Goal: Information Seeking & Learning: Learn about a topic

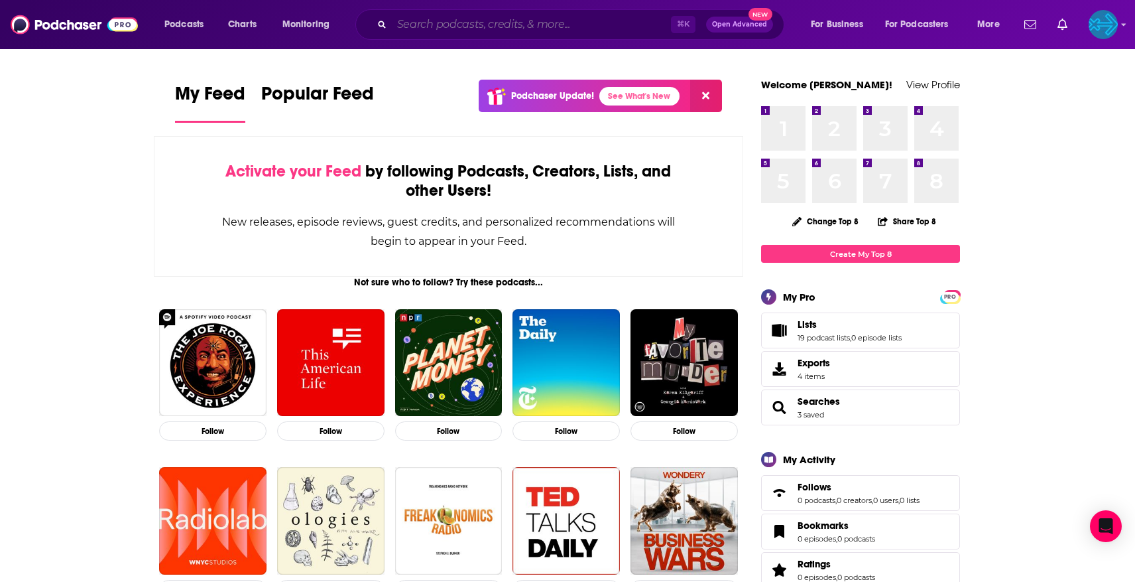
click at [485, 25] on input "Search podcasts, credits, & more..." at bounding box center [531, 24] width 279 height 21
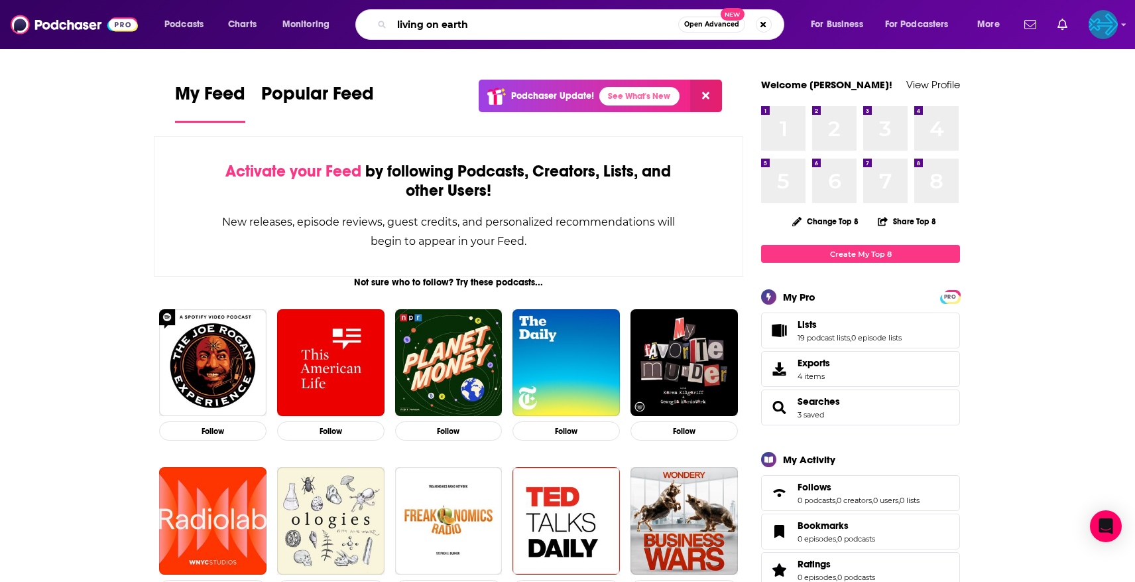
type input "living on earth"
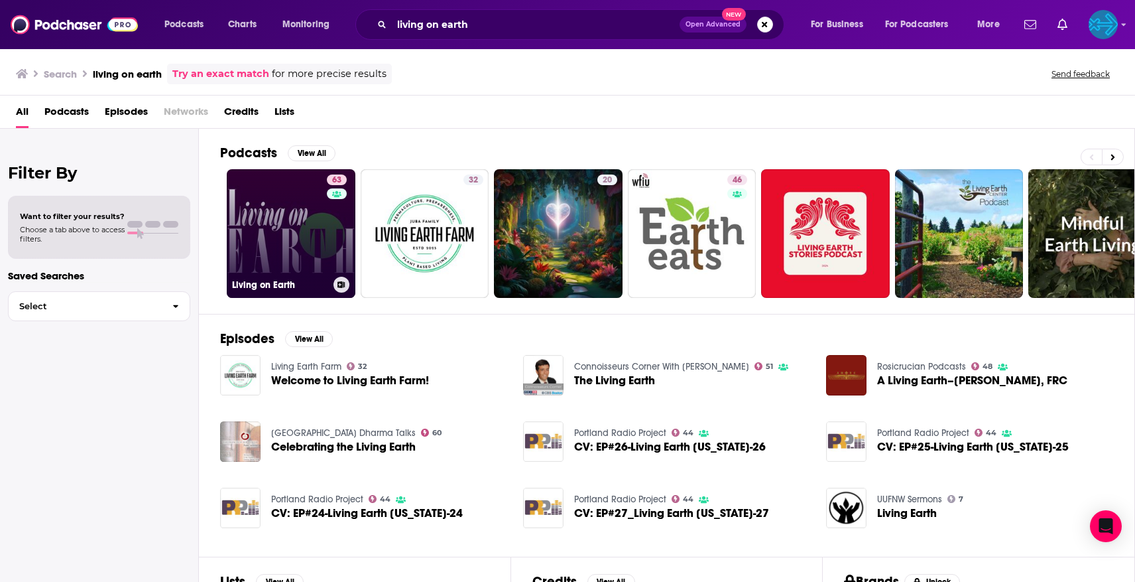
click at [271, 249] on link "63 Living on Earth" at bounding box center [291, 233] width 129 height 129
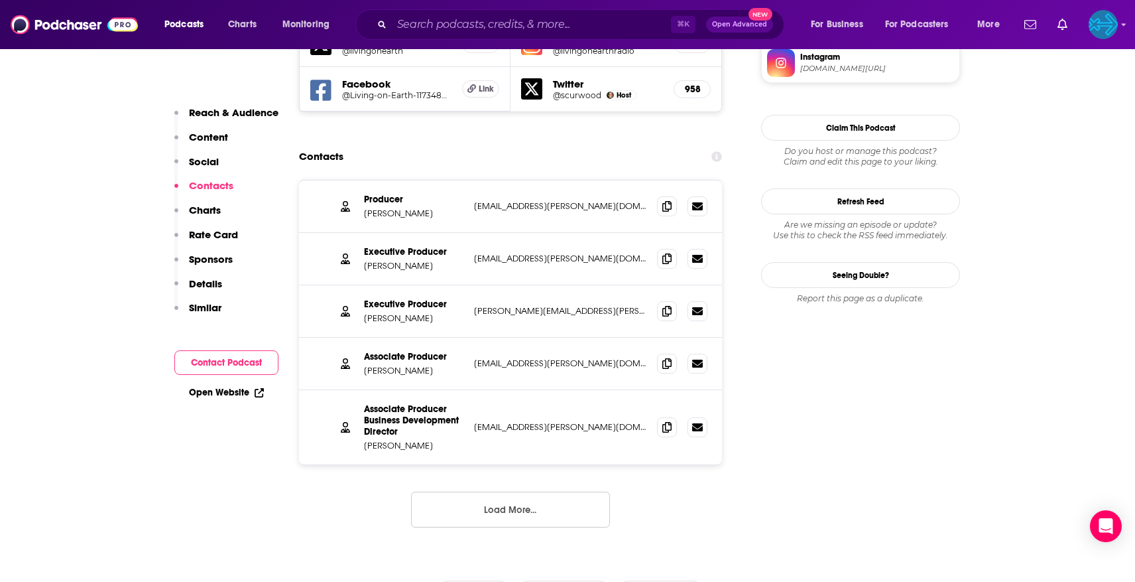
scroll to position [1238, 0]
click at [503, 492] on button "Load More..." at bounding box center [510, 510] width 199 height 36
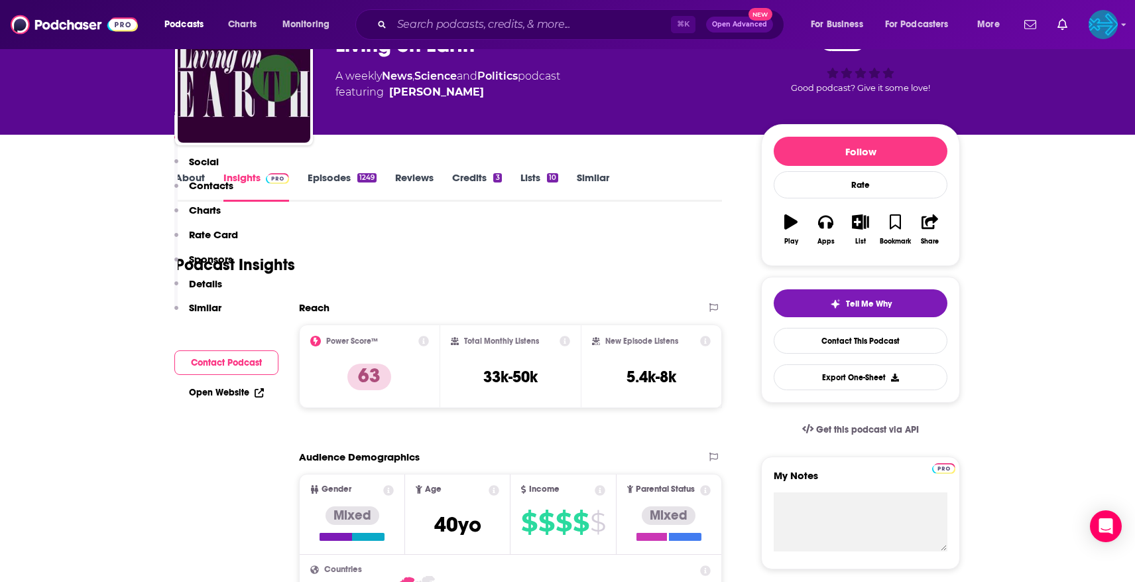
scroll to position [0, 0]
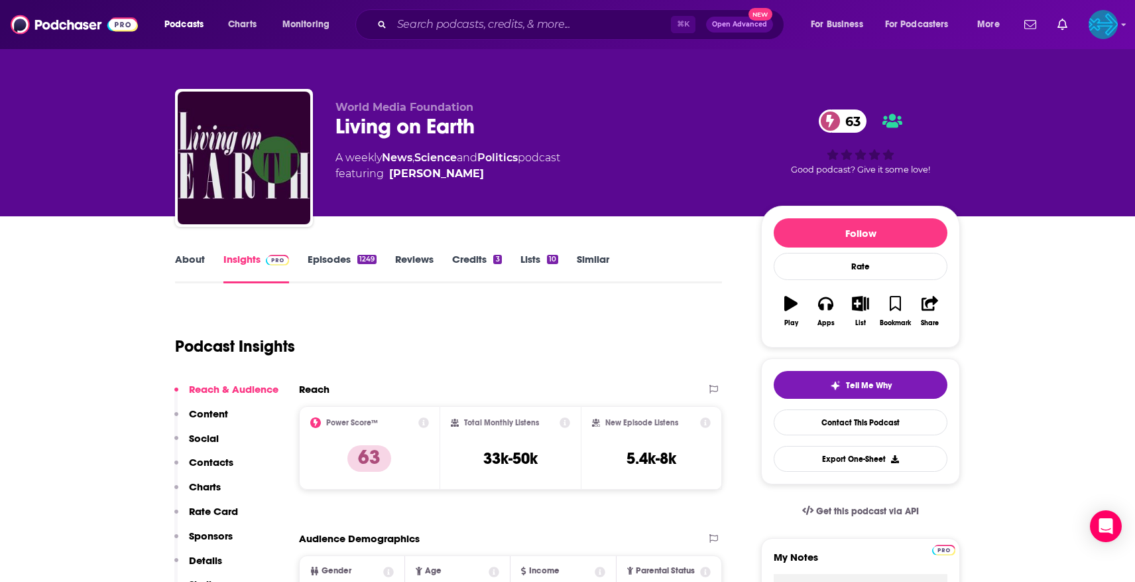
click at [202, 269] on link "About" at bounding box center [190, 268] width 30 height 31
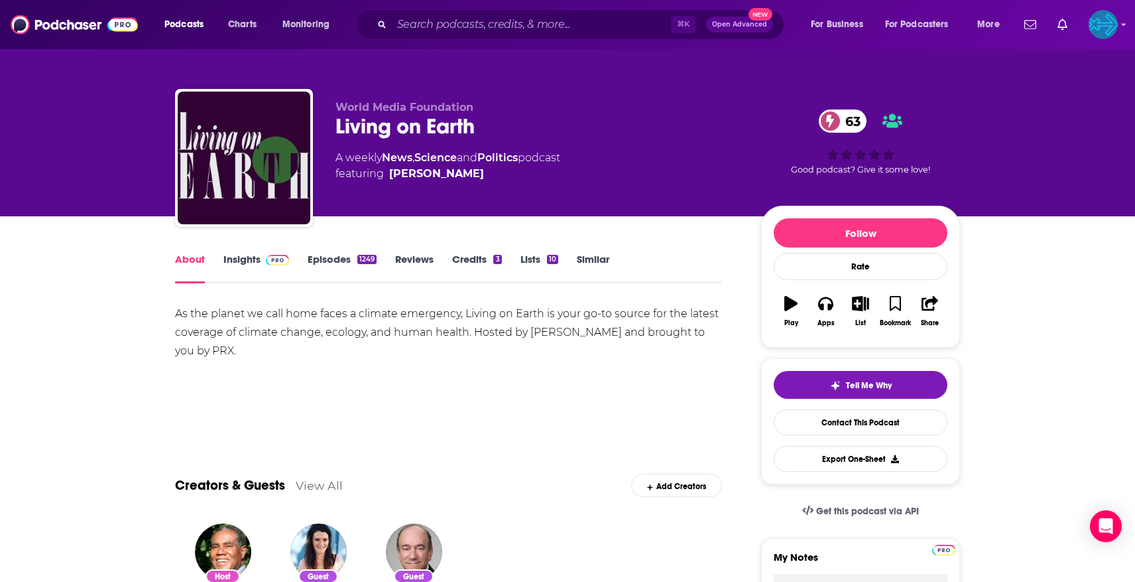
click at [250, 264] on link "Insights" at bounding box center [256, 268] width 66 height 31
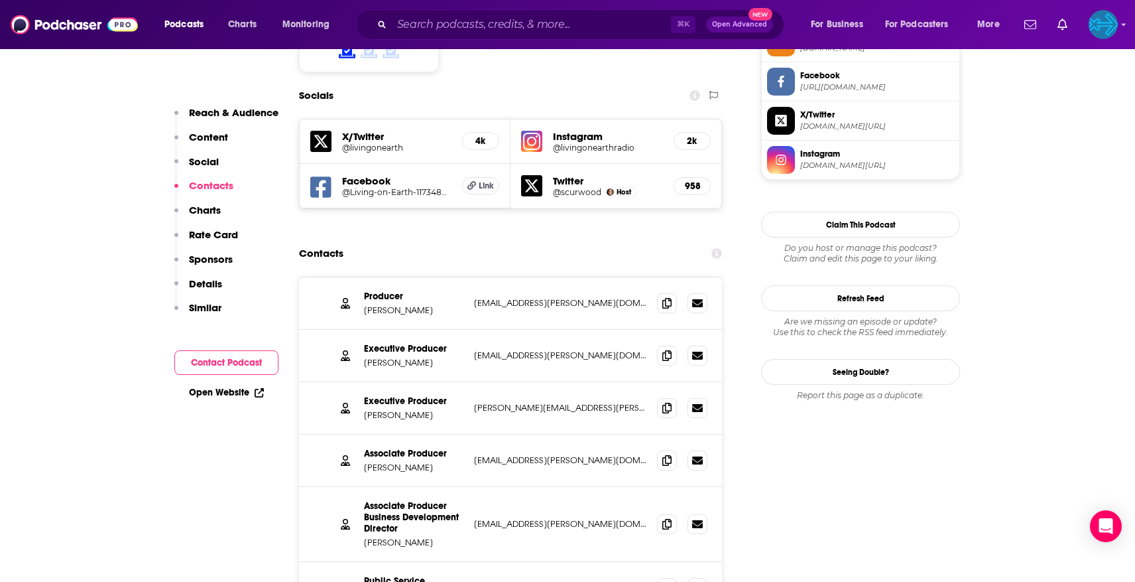
scroll to position [1142, 0]
click at [660, 397] on span at bounding box center [667, 407] width 20 height 20
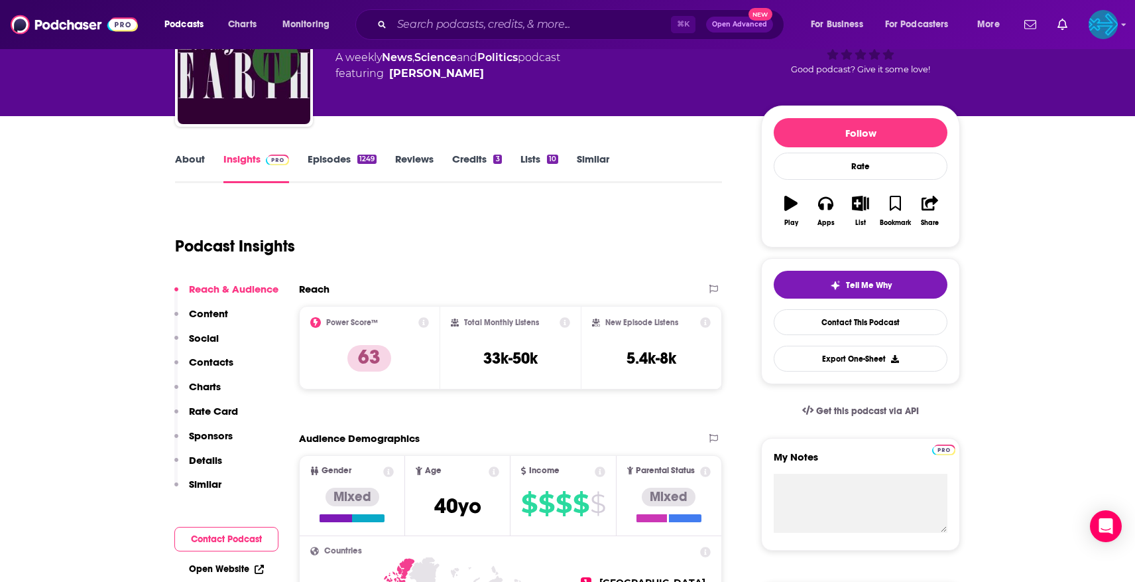
scroll to position [0, 0]
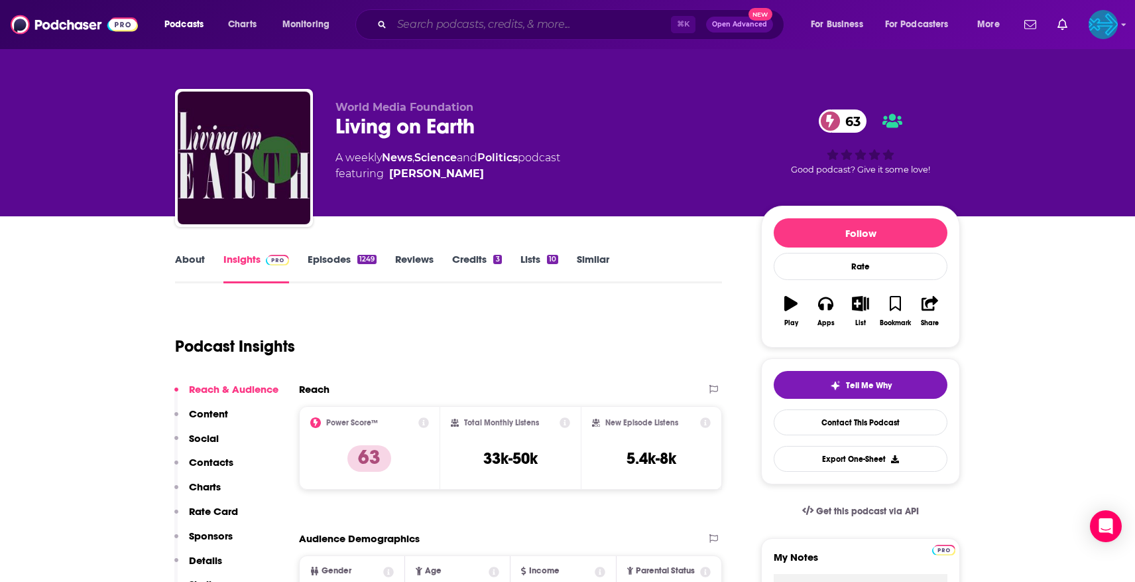
click at [448, 22] on input "Search podcasts, credits, & more..." at bounding box center [531, 24] width 279 height 21
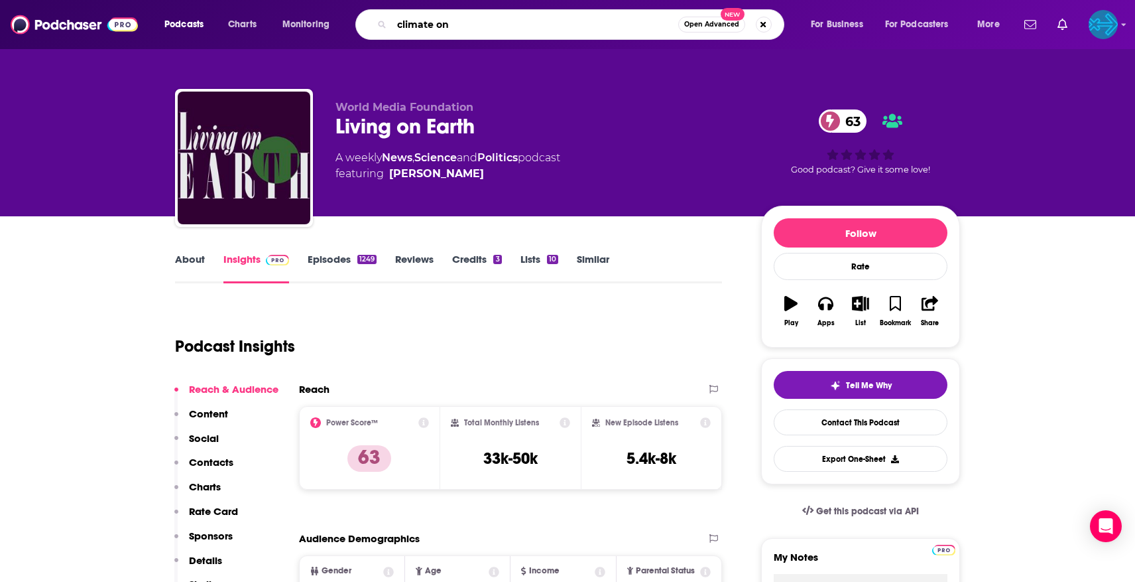
type input "climate one"
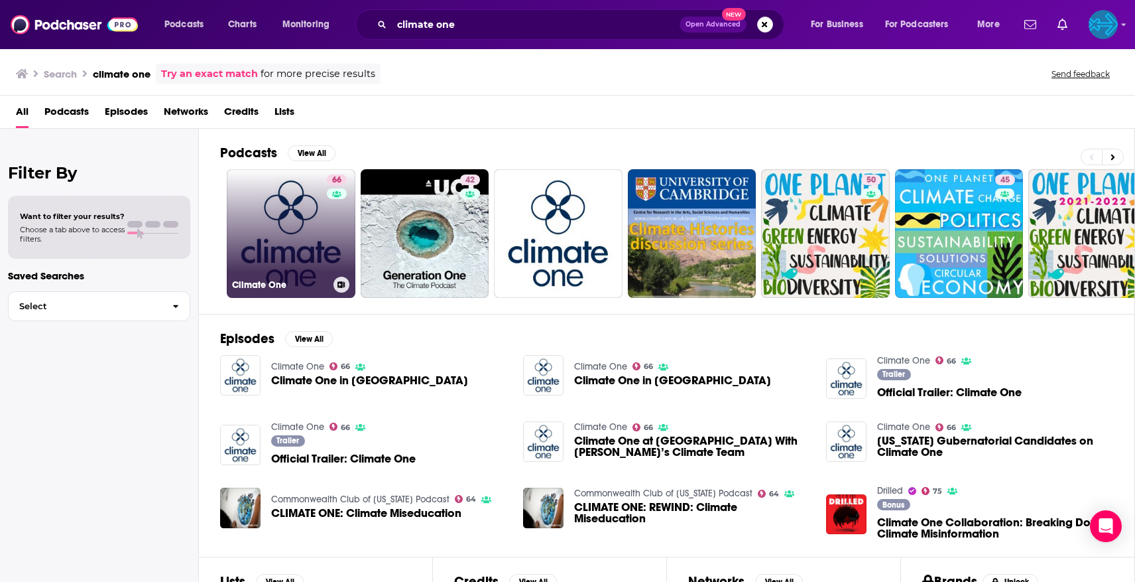
click at [302, 226] on link "66 Climate One" at bounding box center [291, 233] width 129 height 129
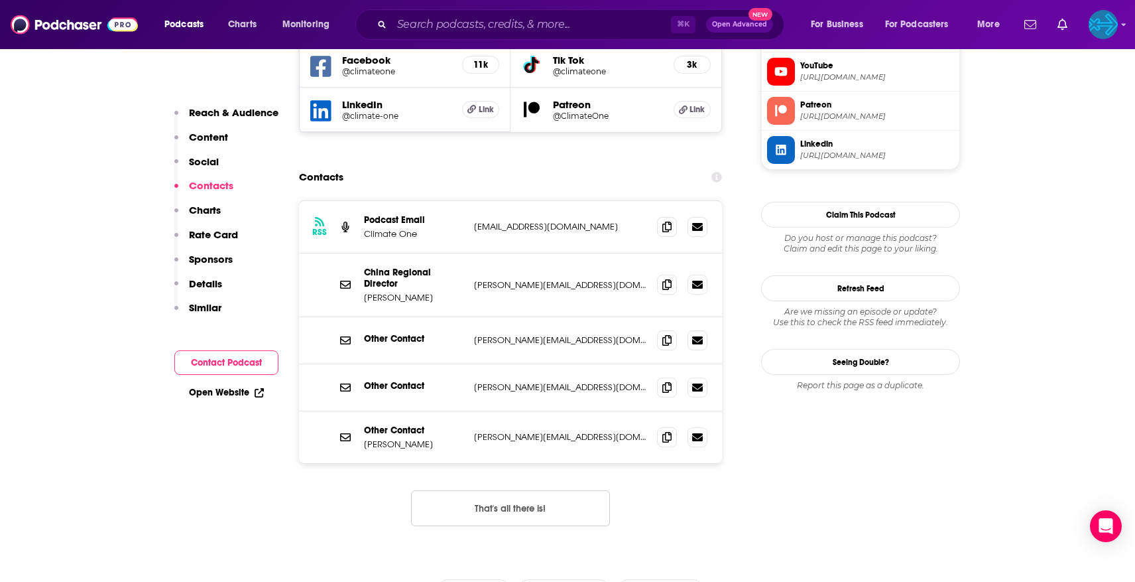
scroll to position [1253, 0]
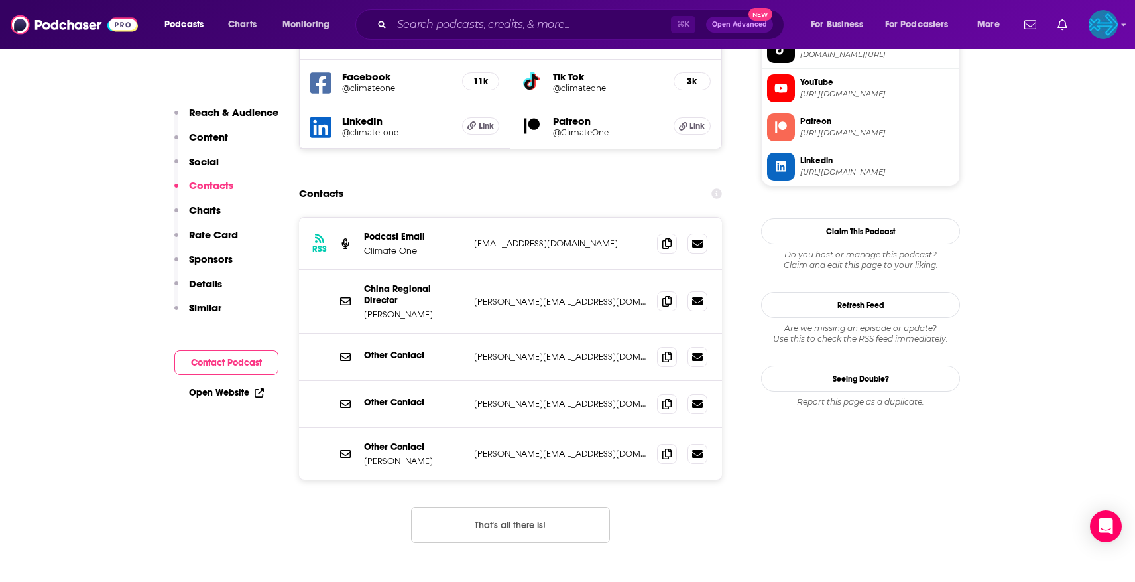
click at [494, 507] on button "That's all there is!" at bounding box center [510, 525] width 199 height 36
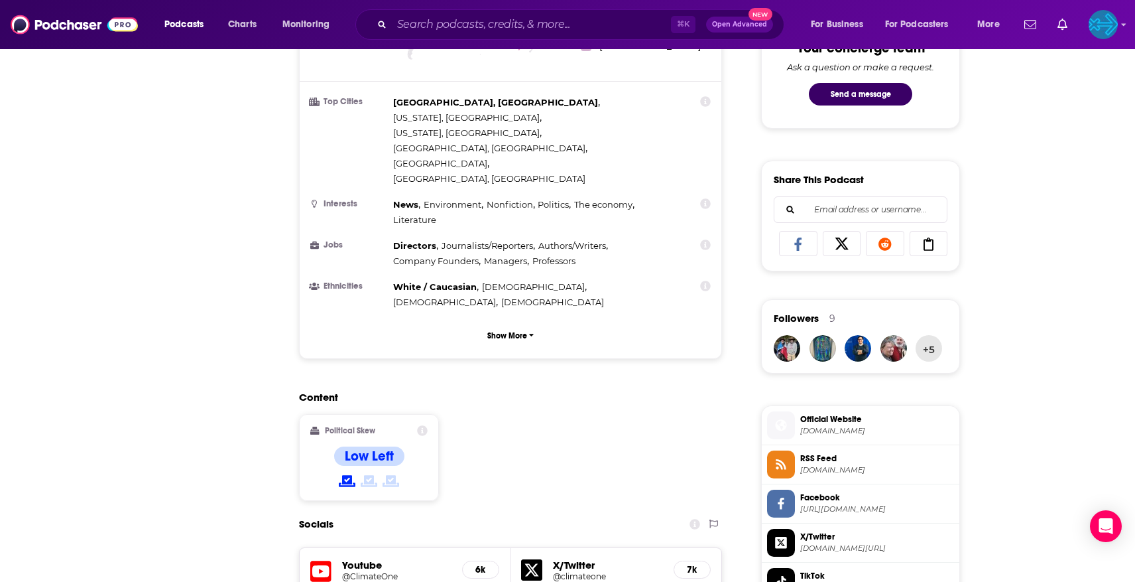
scroll to position [0, 0]
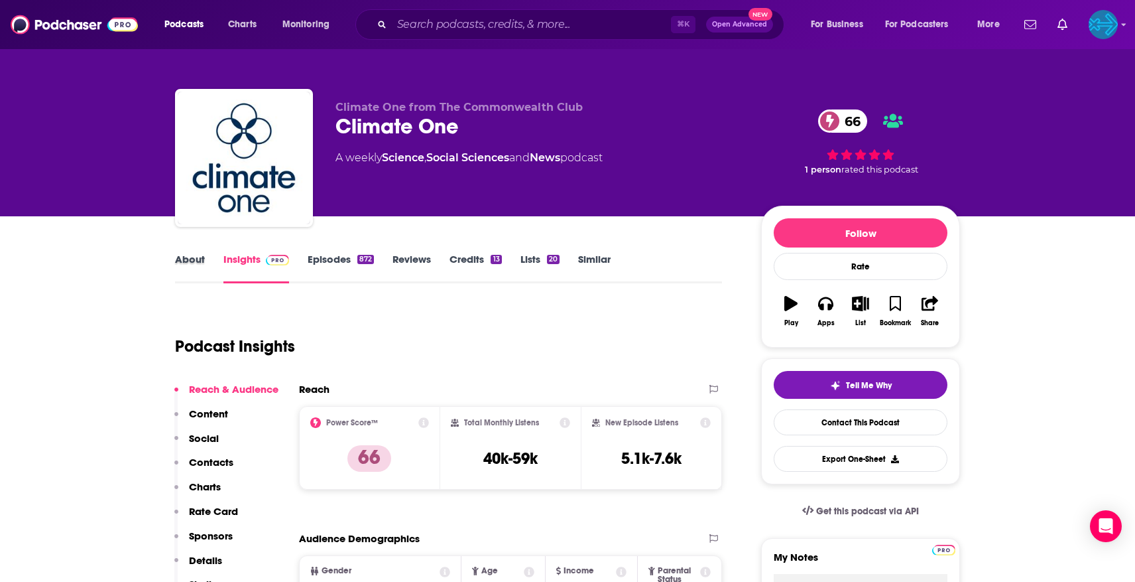
click at [206, 265] on div "About" at bounding box center [199, 268] width 48 height 31
click at [194, 264] on link "About" at bounding box center [190, 268] width 30 height 31
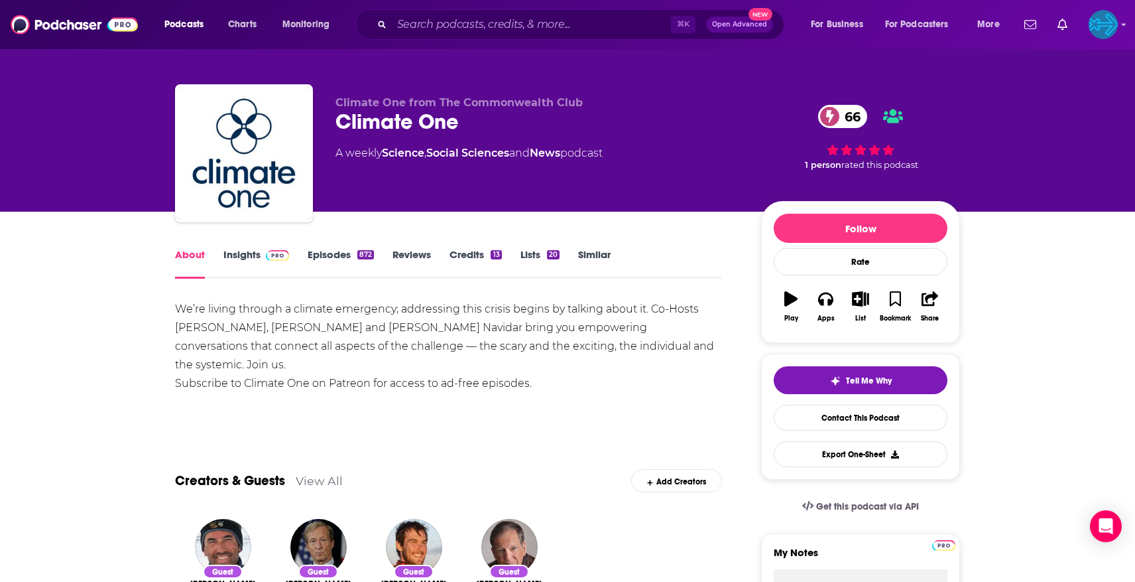
scroll to position [5, 0]
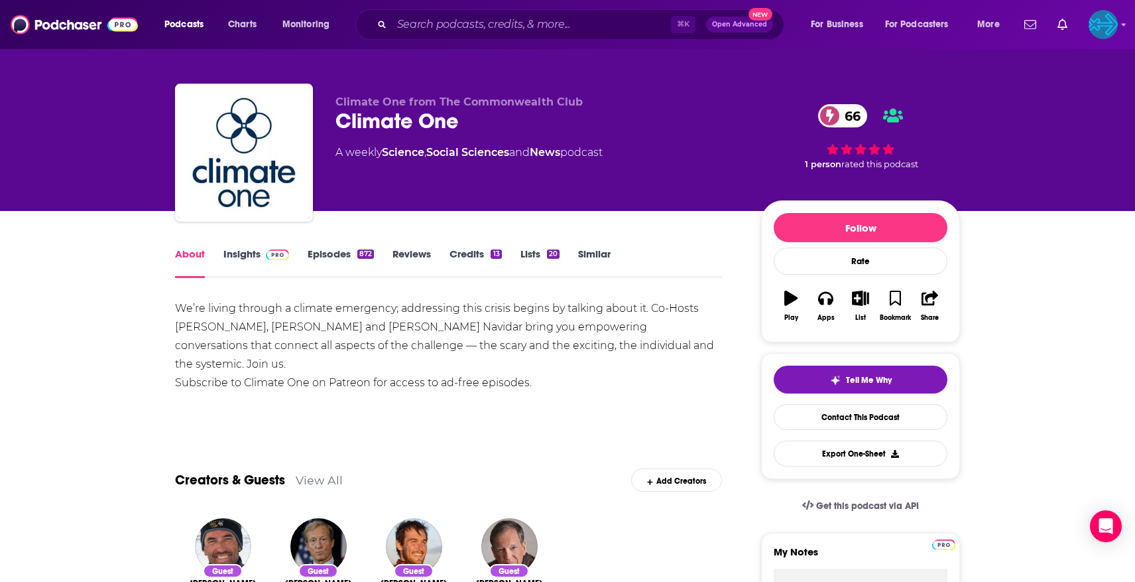
click at [243, 261] on link "Insights" at bounding box center [256, 262] width 66 height 31
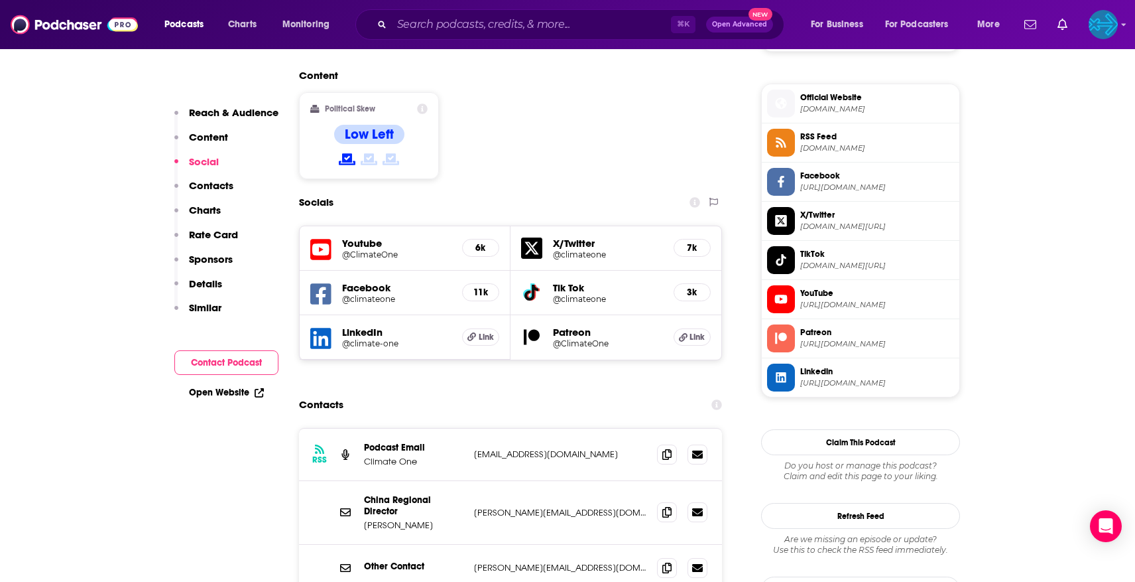
scroll to position [1056, 0]
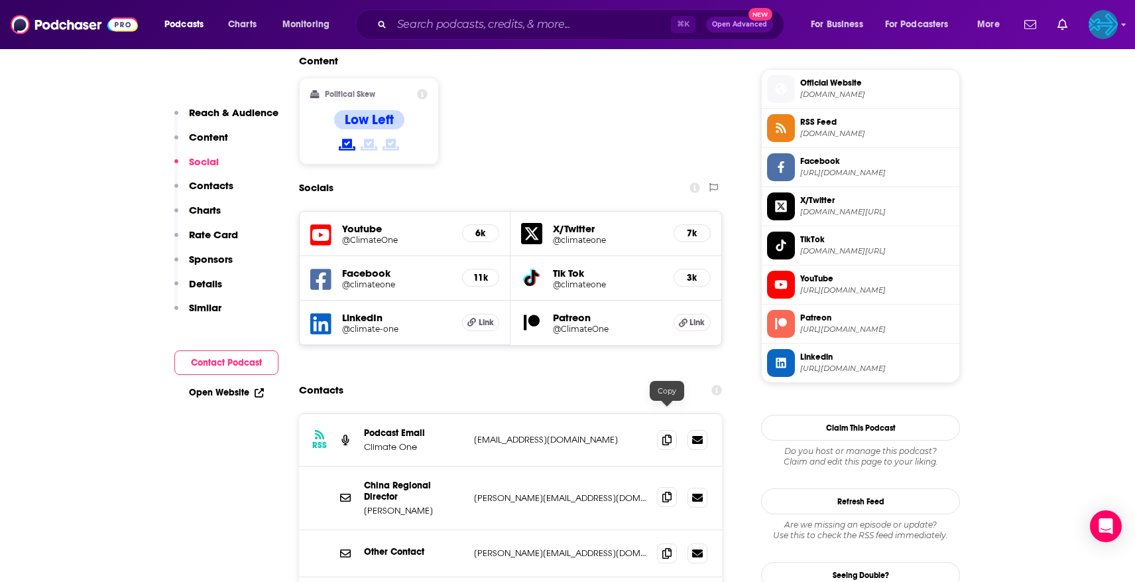
click at [664, 491] on icon at bounding box center [666, 496] width 9 height 11
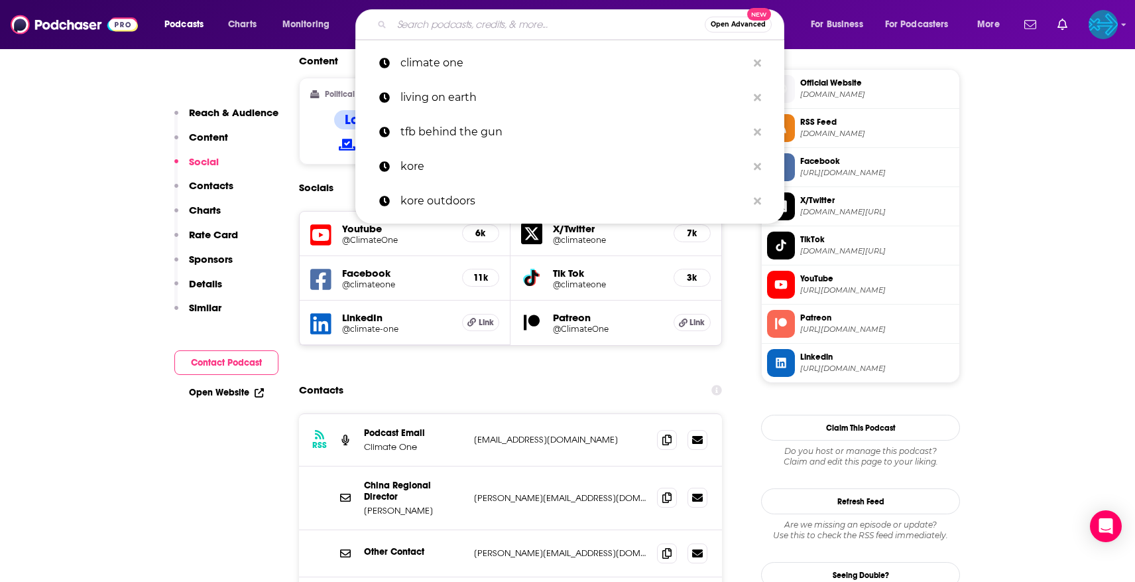
click at [452, 22] on input "Search podcasts, credits, & more..." at bounding box center [548, 24] width 313 height 21
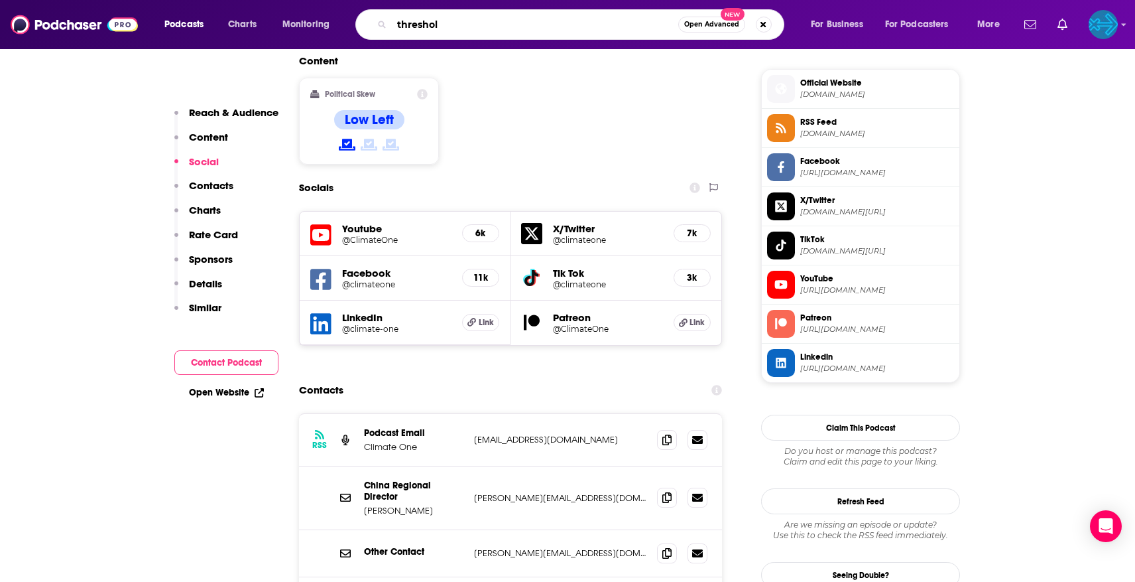
type input "threshold"
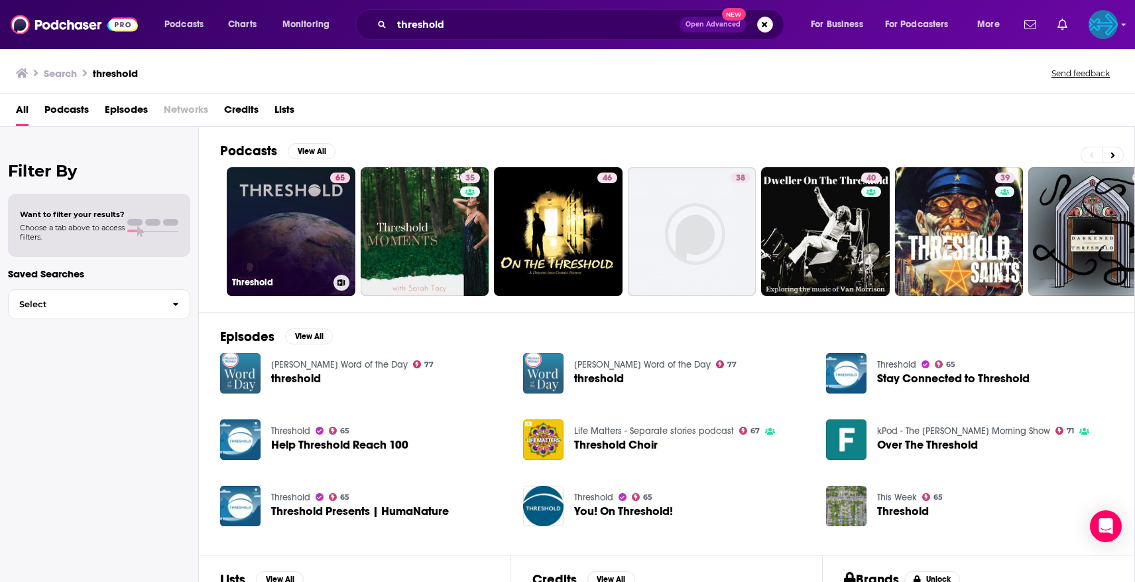
click at [308, 218] on link "65 Threshold" at bounding box center [291, 231] width 129 height 129
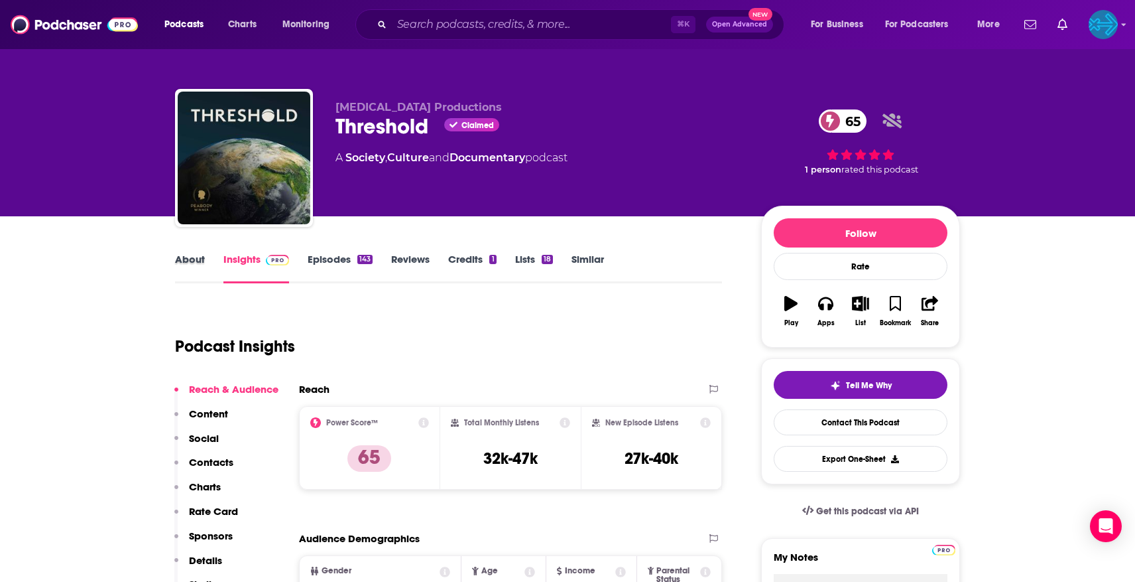
click at [215, 262] on div "About" at bounding box center [199, 268] width 48 height 31
click at [200, 267] on link "About" at bounding box center [190, 268] width 30 height 31
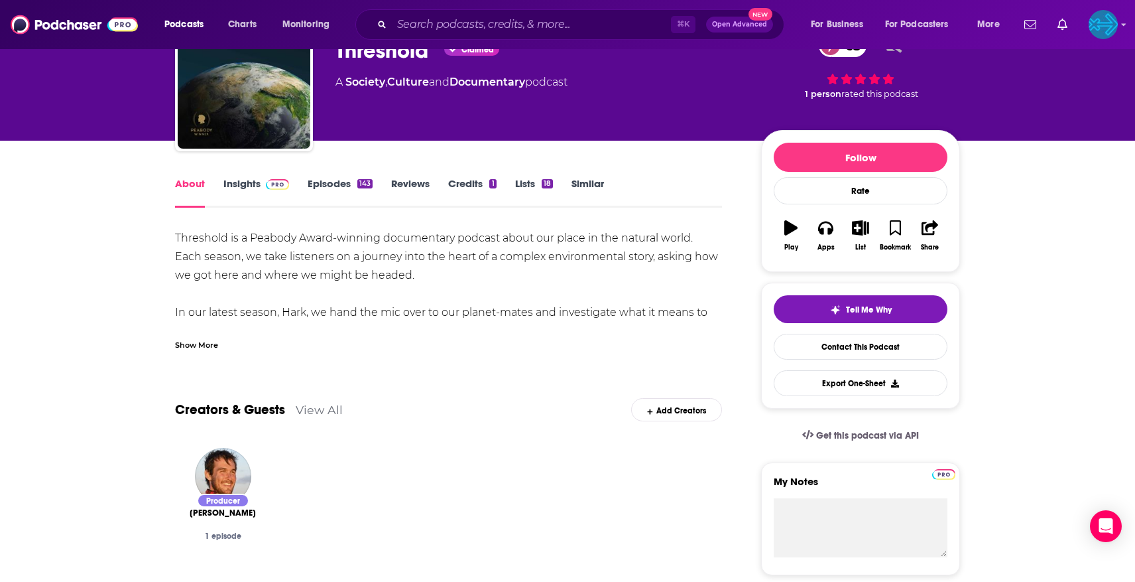
scroll to position [74, 0]
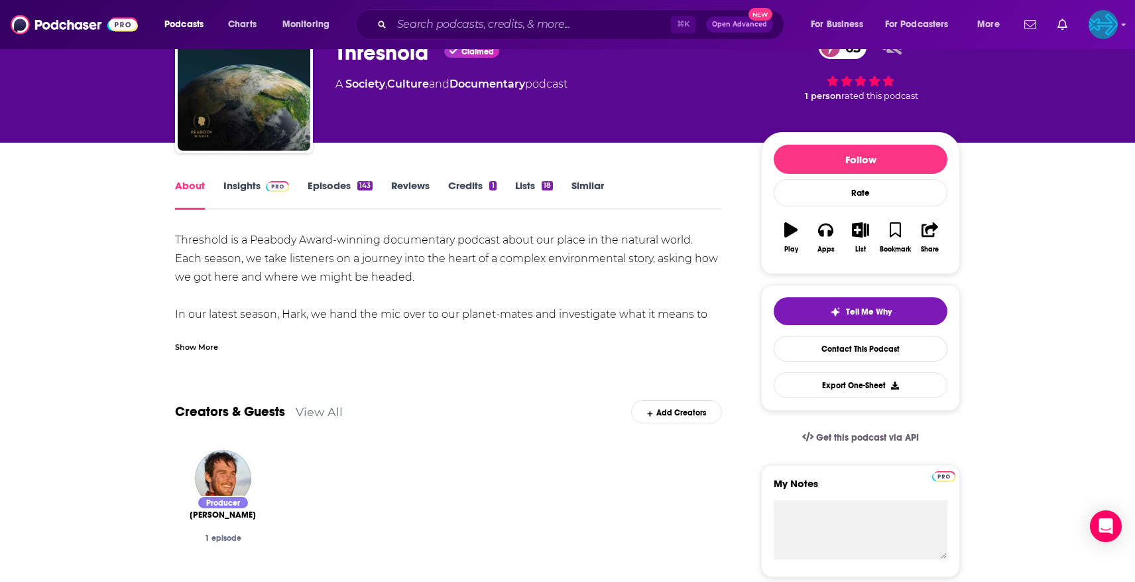
click at [249, 187] on link "Insights" at bounding box center [256, 194] width 66 height 31
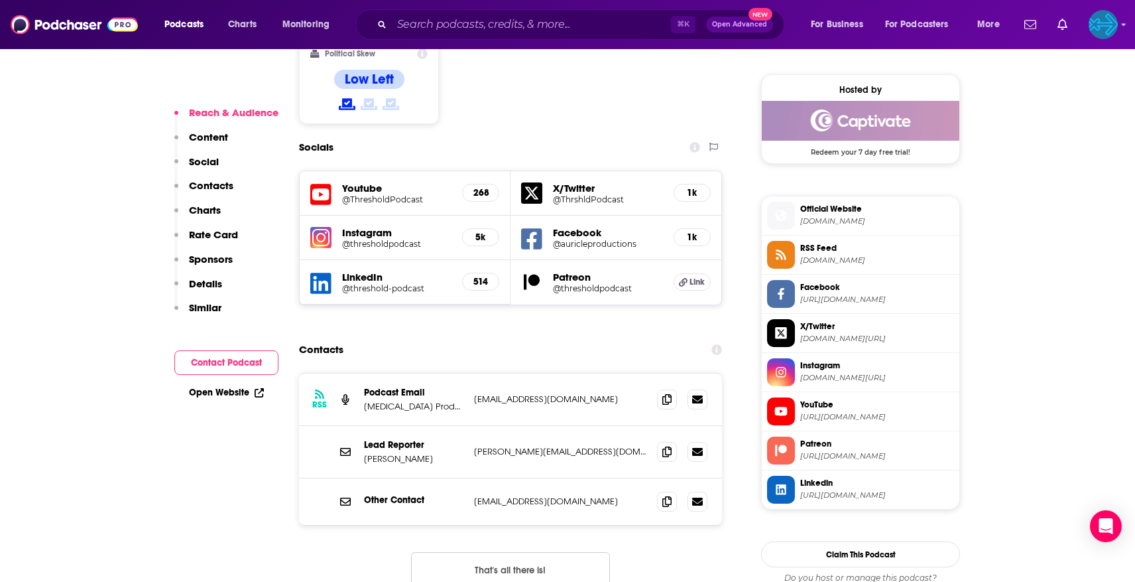
scroll to position [1140, 0]
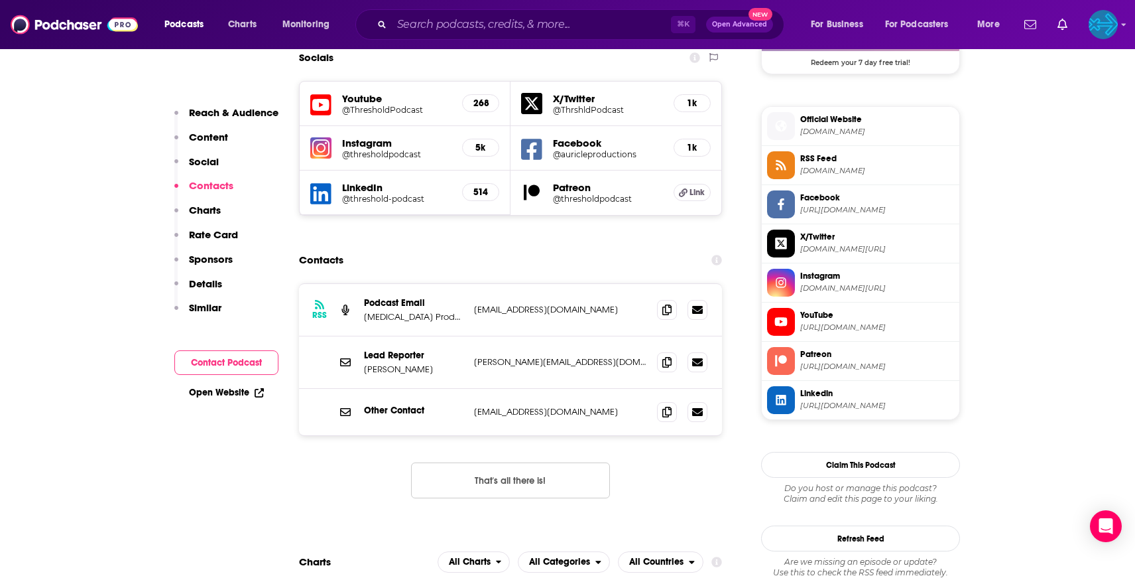
click at [541, 462] on button "That's all there is!" at bounding box center [510, 480] width 199 height 36
click at [664, 304] on icon at bounding box center [666, 309] width 9 height 11
click at [453, 24] on input "Search podcasts, credits, & more..." at bounding box center [531, 24] width 279 height 21
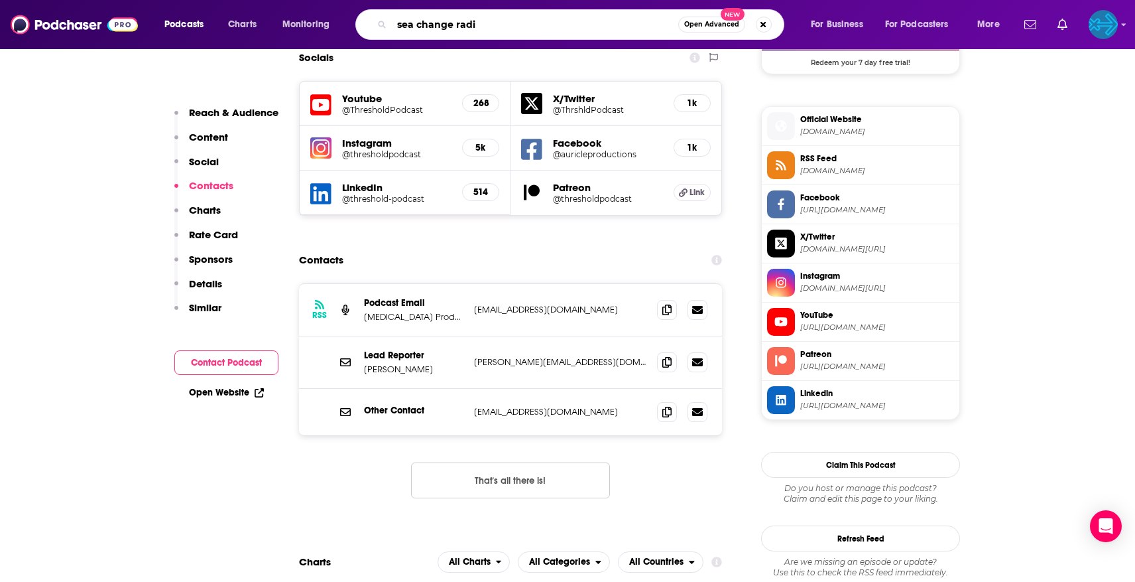
type input "sea change radio"
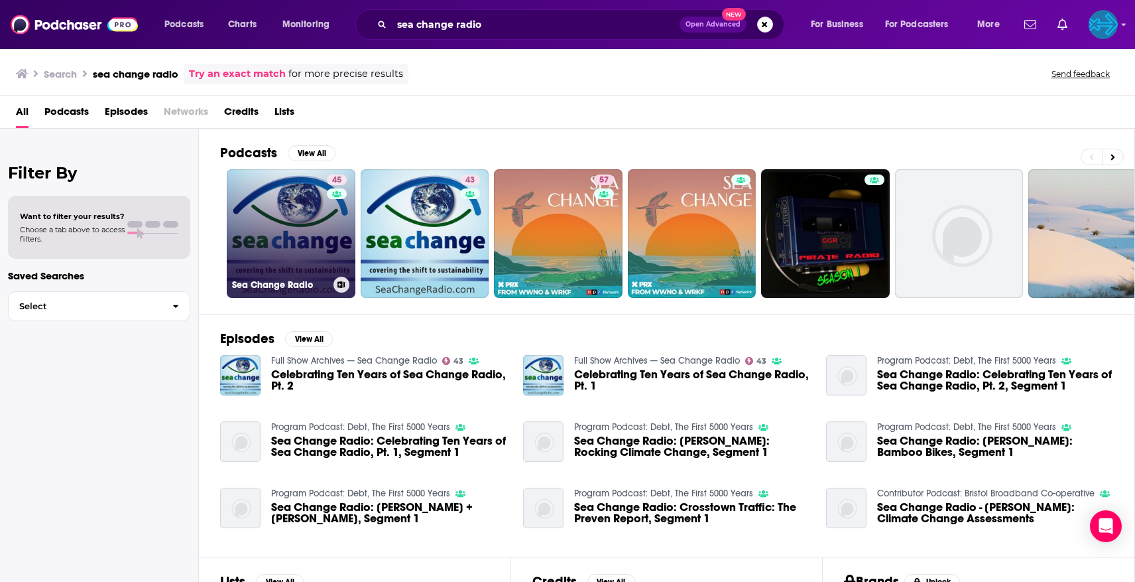
click at [312, 230] on link "45 Sea Change Radio" at bounding box center [291, 233] width 129 height 129
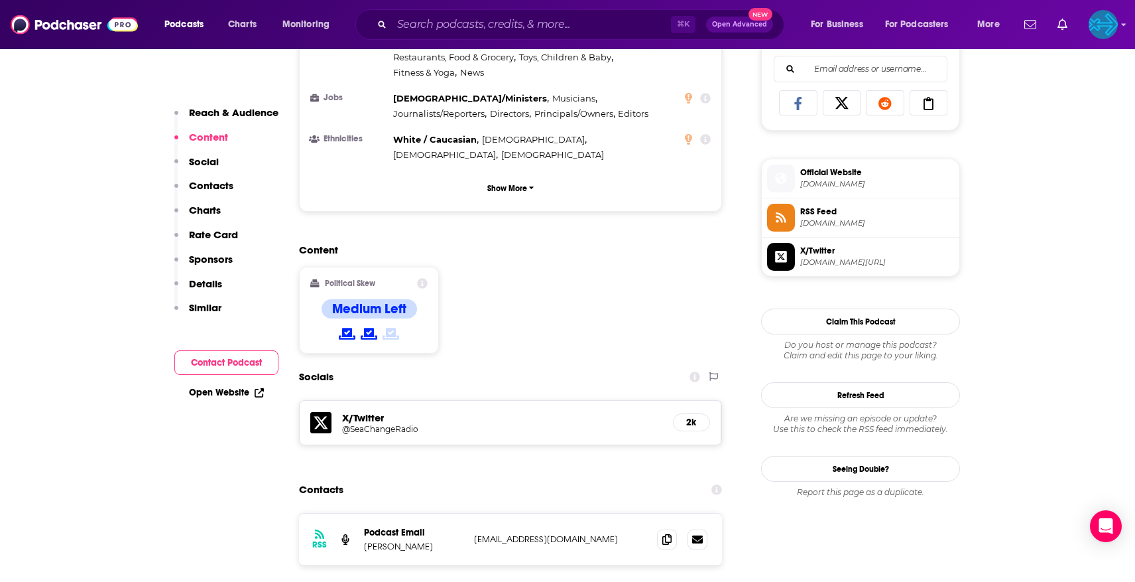
scroll to position [1092, 0]
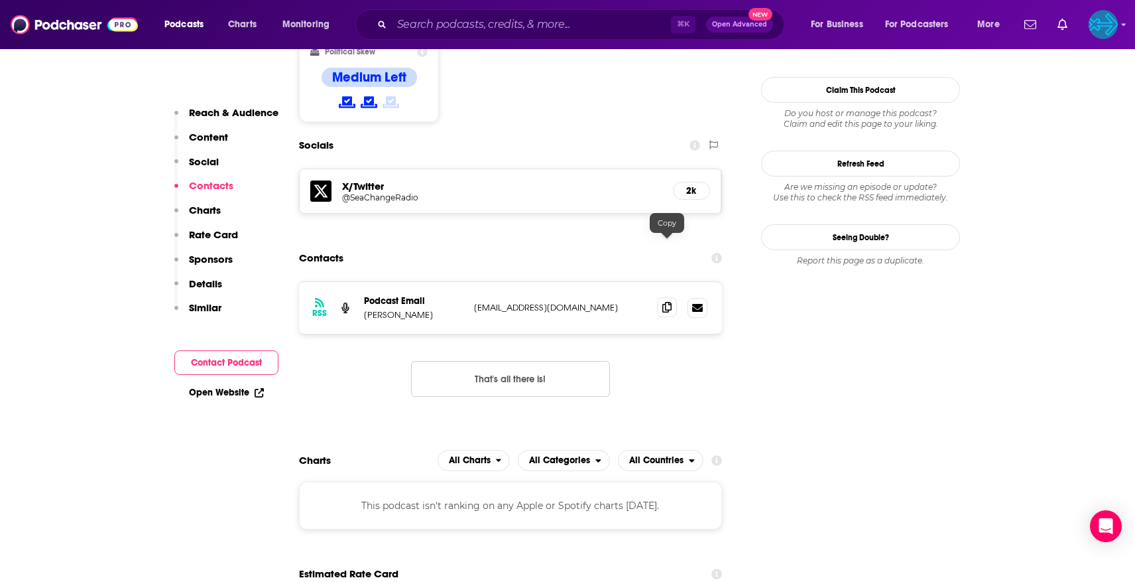
click at [664, 297] on span at bounding box center [667, 307] width 20 height 20
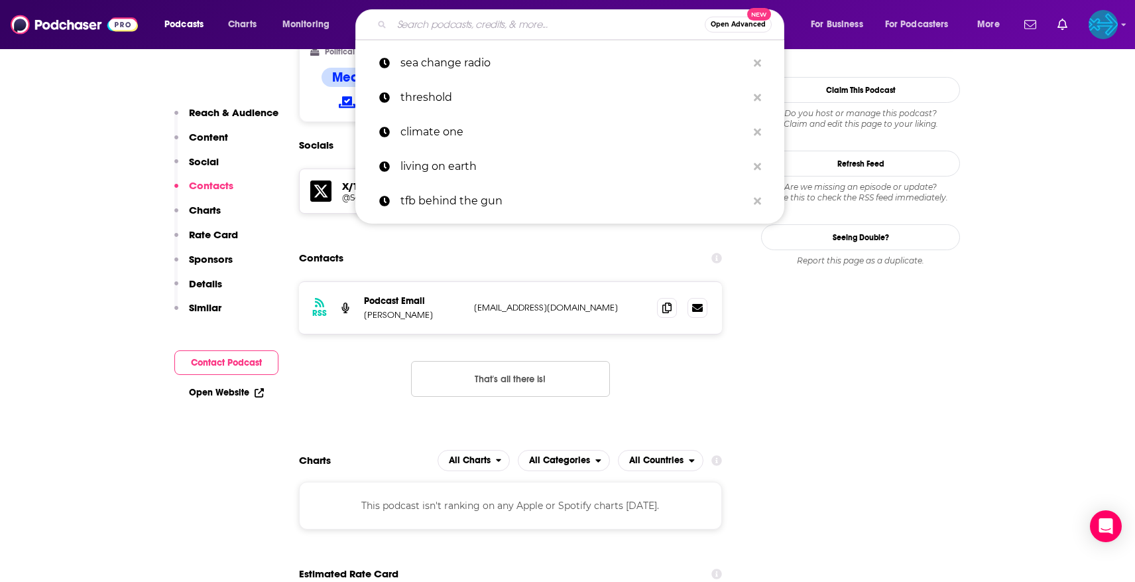
click at [452, 28] on input "Search podcasts, credits, & more..." at bounding box center [548, 24] width 313 height 21
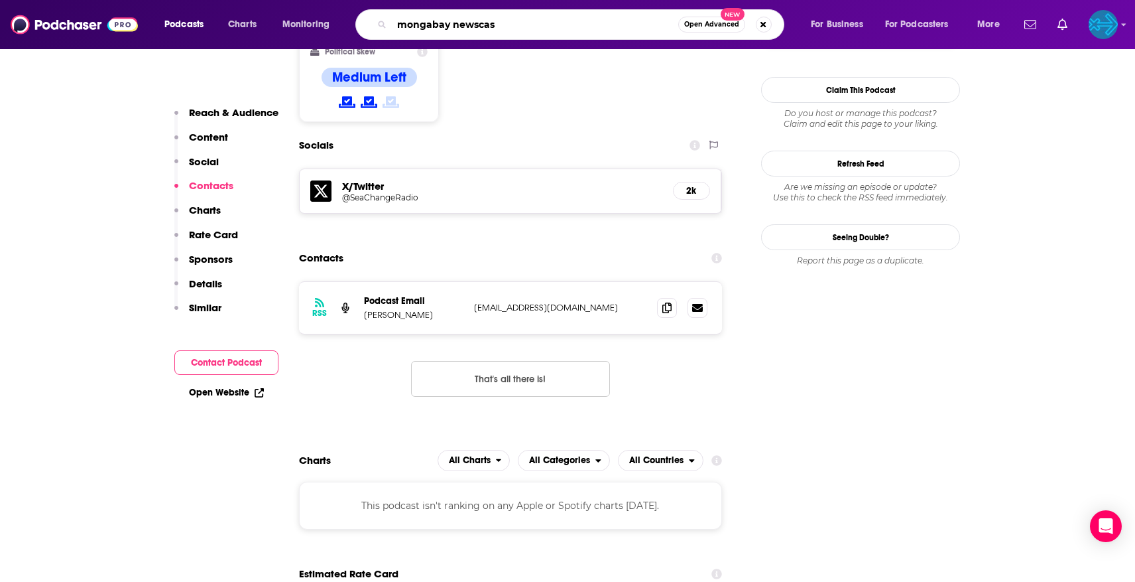
type input "mongabay newscast"
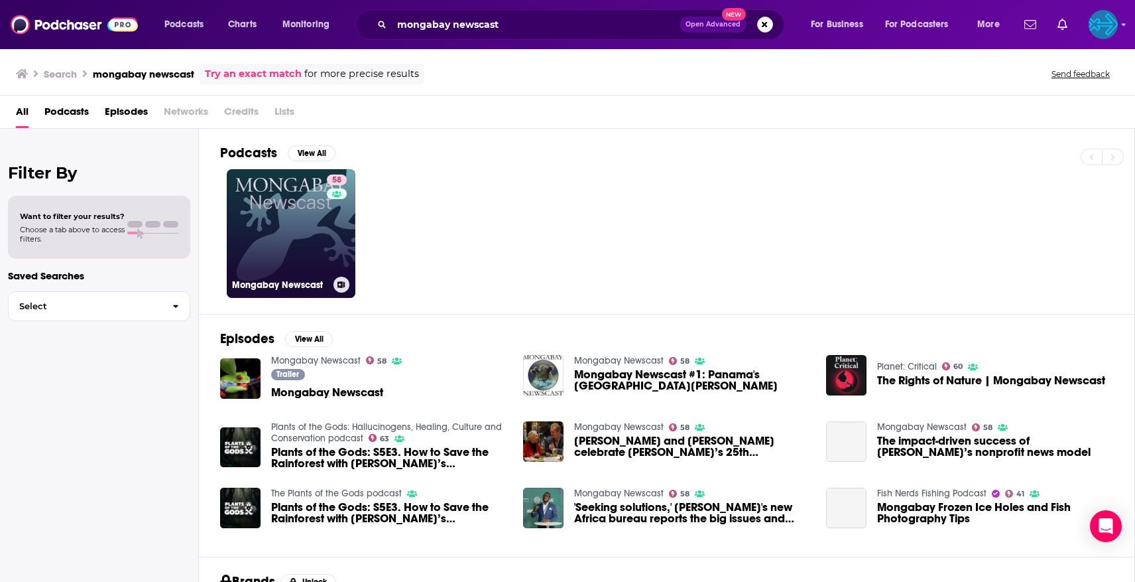
click at [284, 205] on link "58 Mongabay Newscast" at bounding box center [291, 233] width 129 height 129
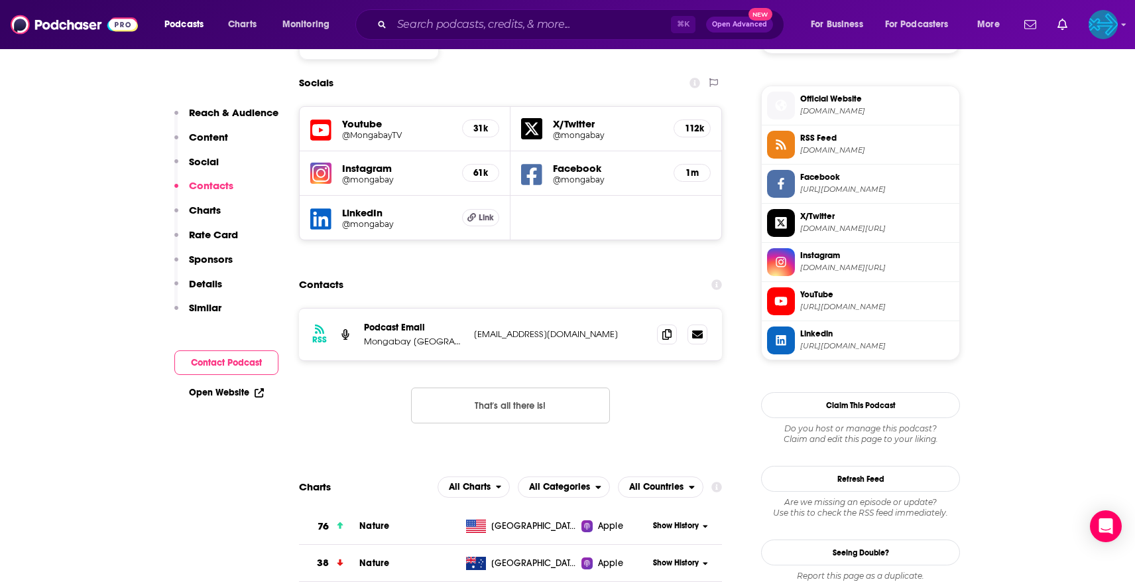
scroll to position [1138, 0]
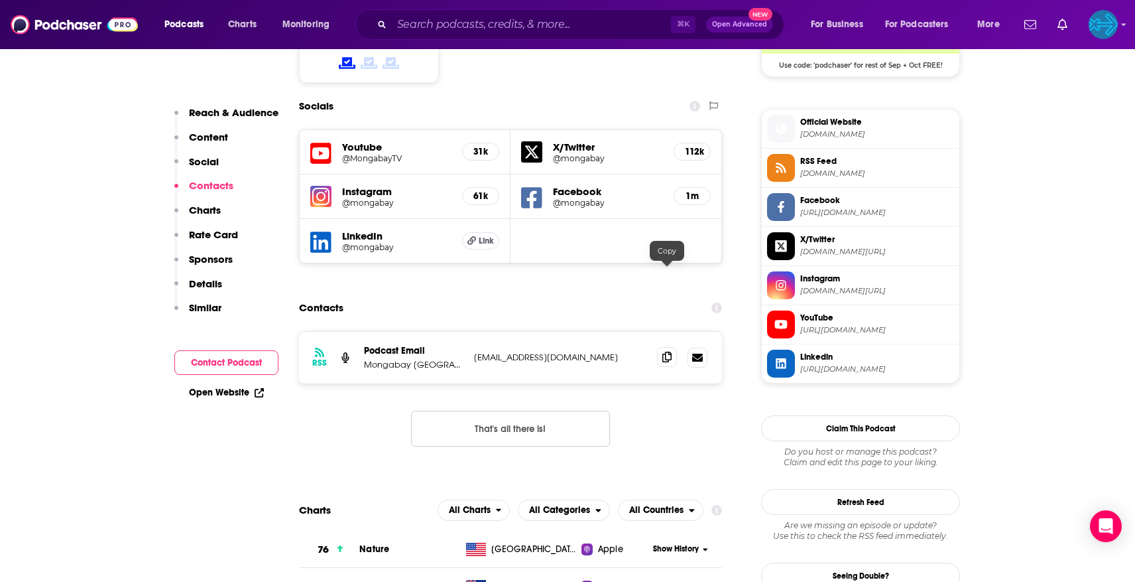
click at [667, 351] on icon at bounding box center [666, 356] width 9 height 11
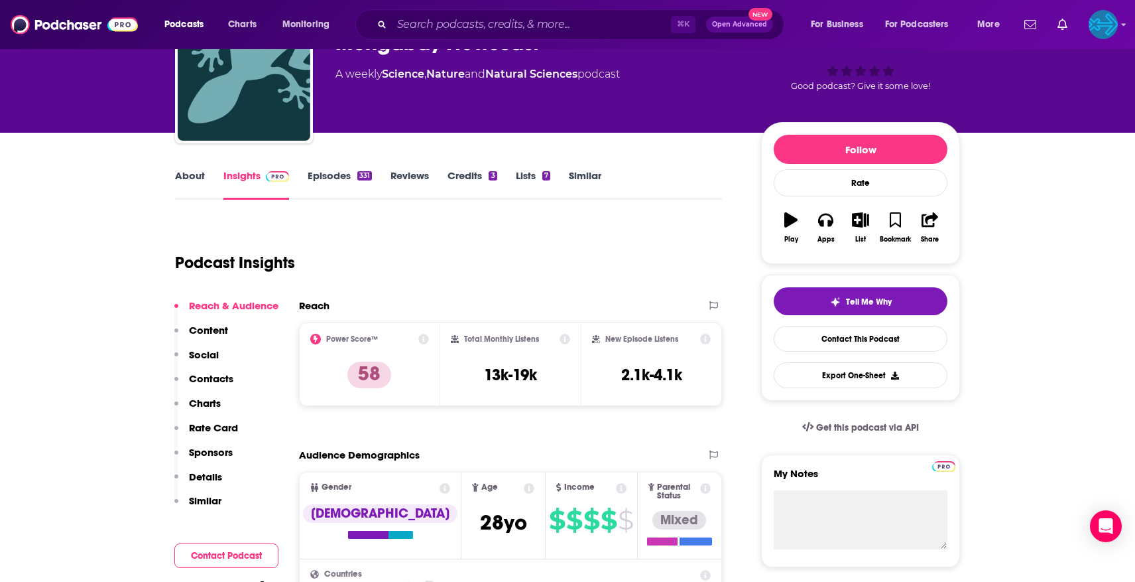
scroll to position [0, 0]
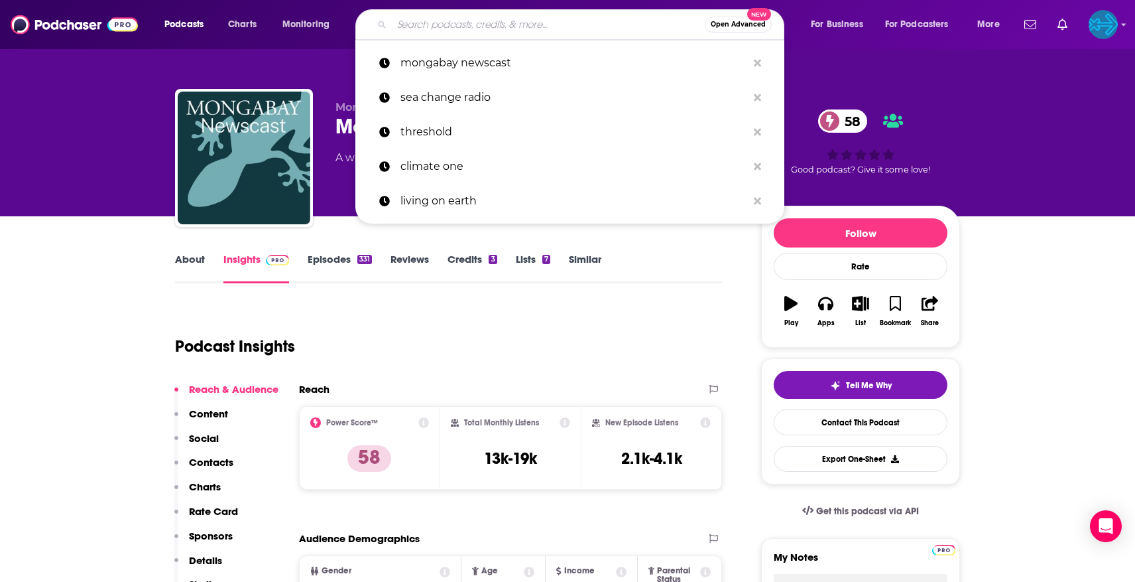
click at [530, 28] on input "Search podcasts, credits, & more..." at bounding box center [548, 24] width 313 height 21
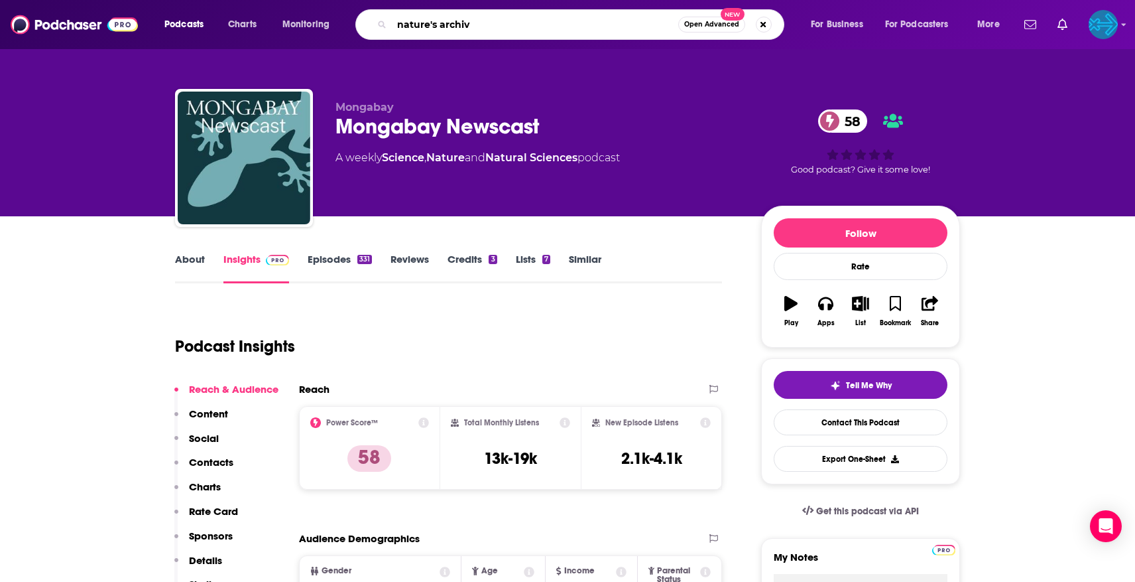
type input "nature's archive"
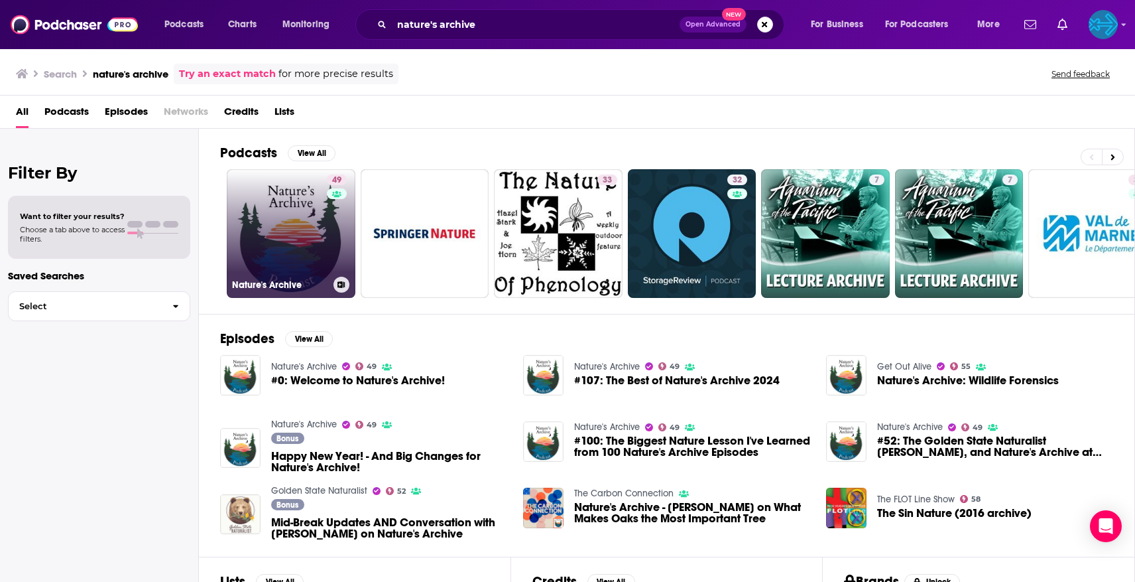
click at [308, 212] on link "49 Nature's Archive" at bounding box center [291, 233] width 129 height 129
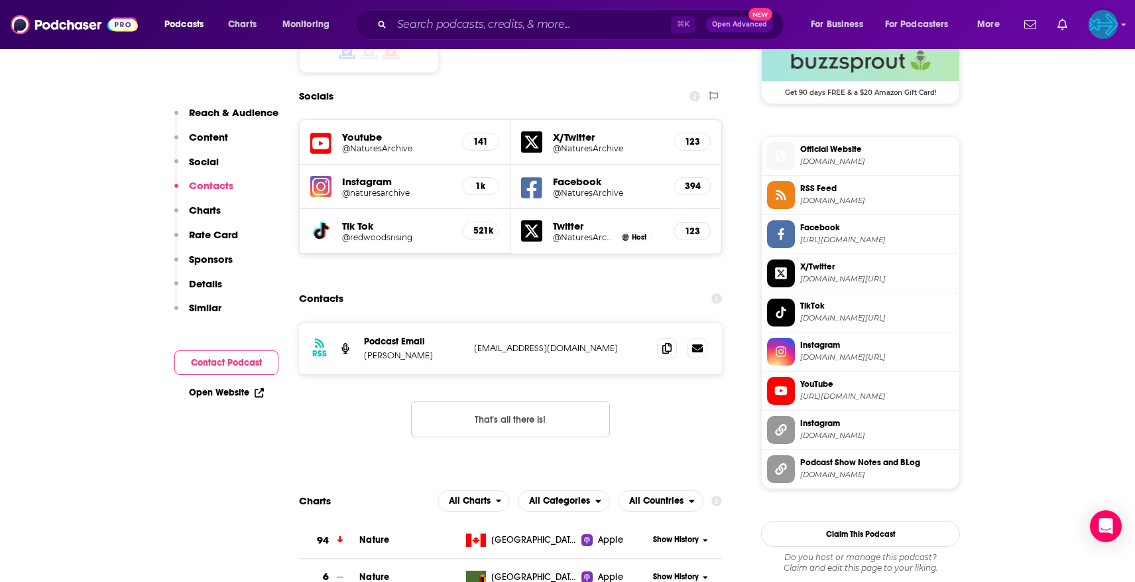
scroll to position [1111, 0]
click at [666, 341] on icon at bounding box center [666, 346] width 9 height 11
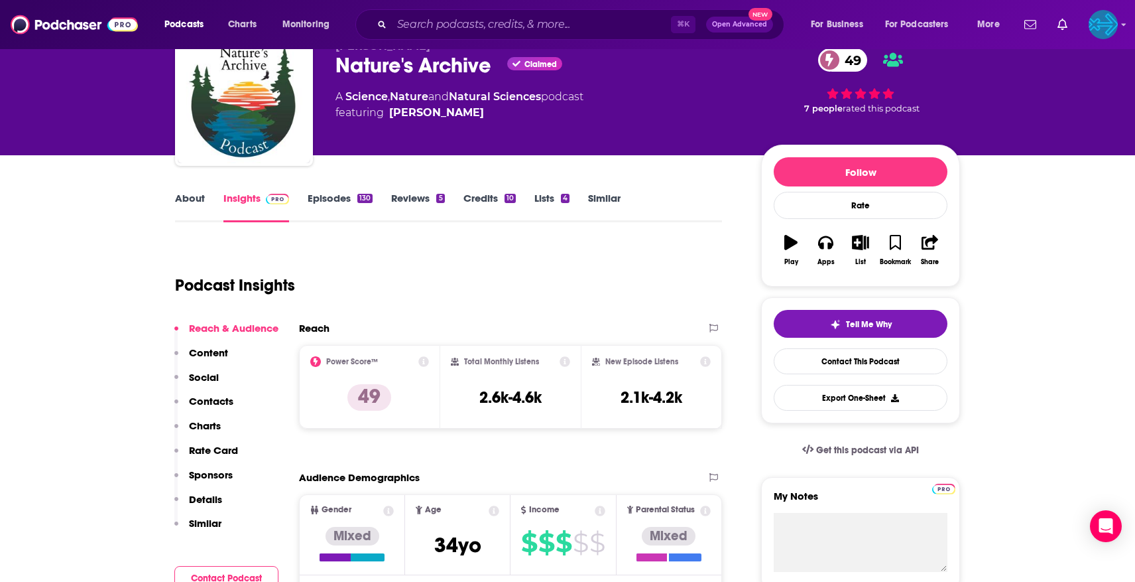
scroll to position [0, 0]
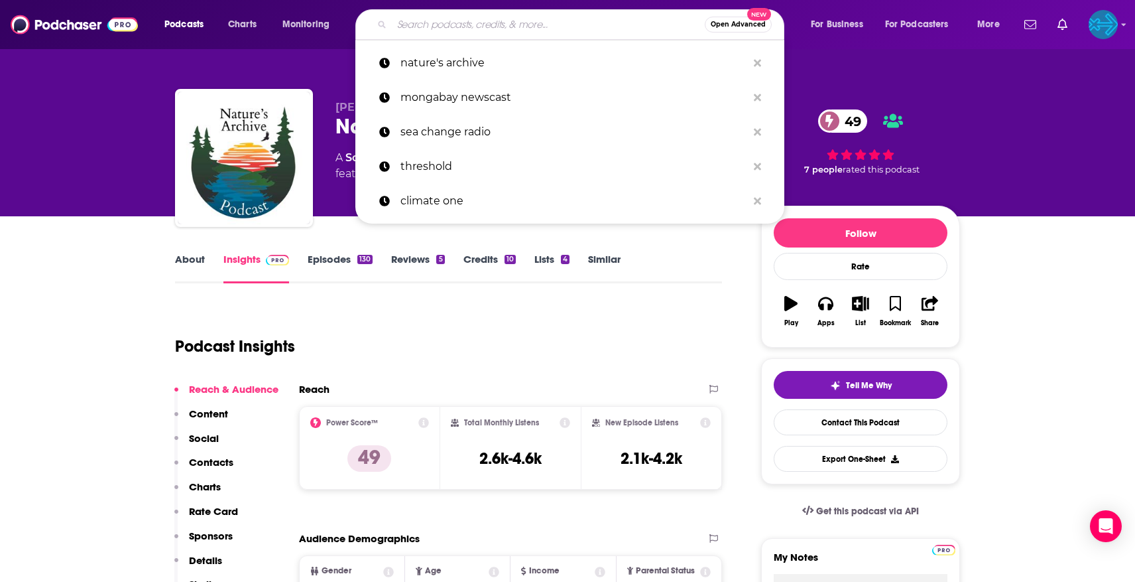
click at [429, 32] on input "Search podcasts, credits, & more..." at bounding box center [548, 24] width 313 height 21
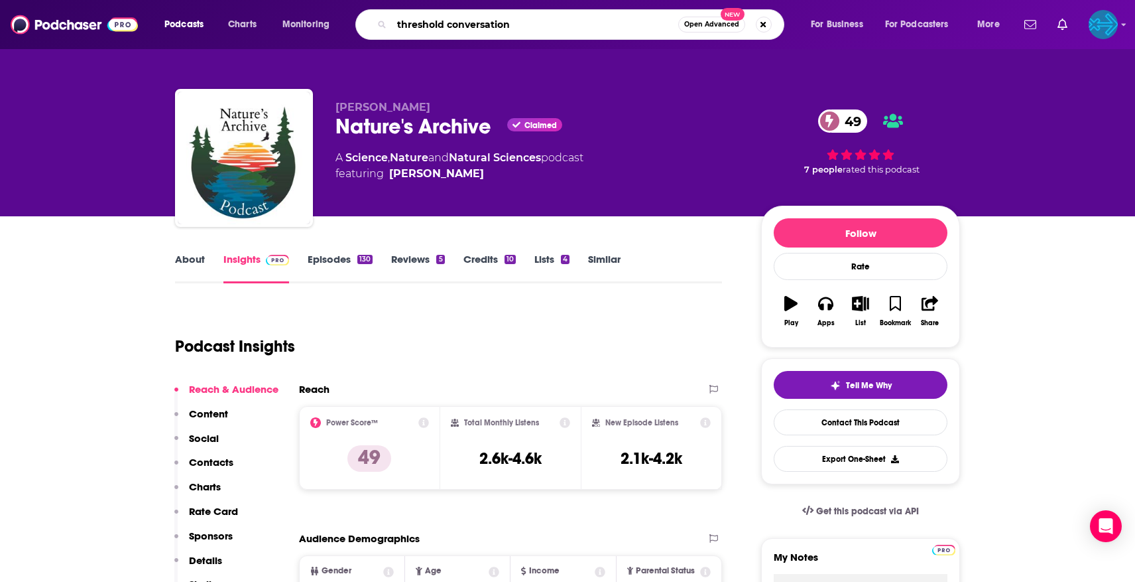
type input "threshold conversations"
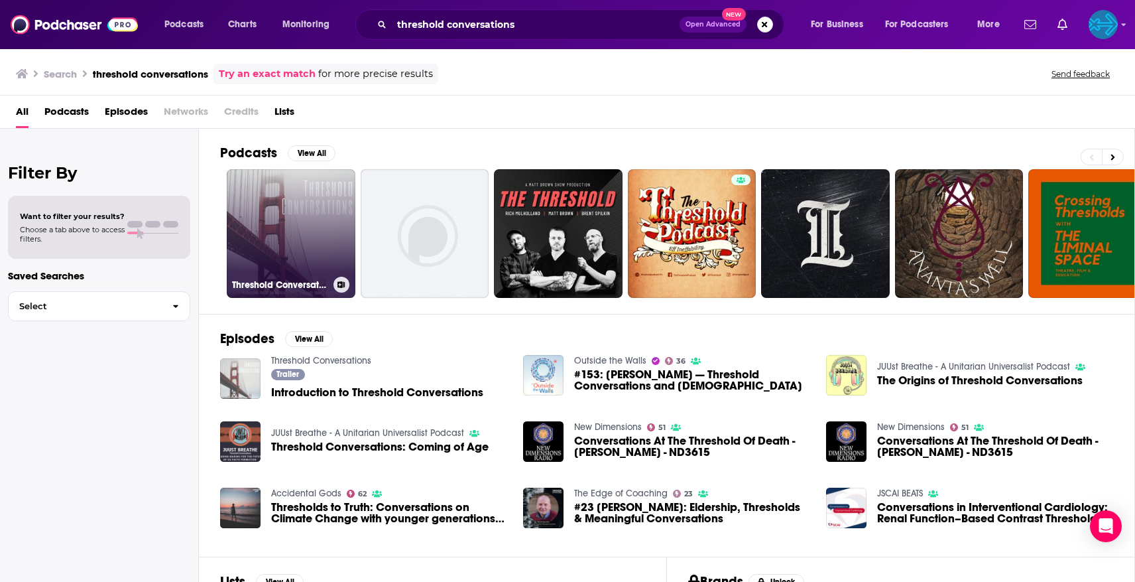
click at [311, 242] on link "Threshold Conversations" at bounding box center [291, 233] width 129 height 129
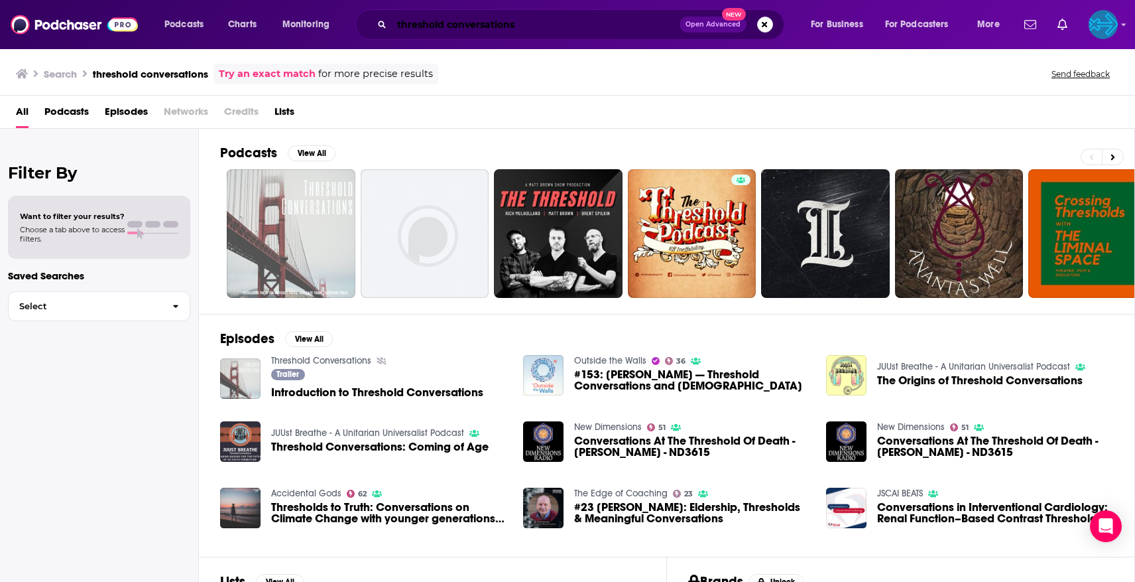
click at [511, 33] on input "threshold conversations" at bounding box center [536, 24] width 288 height 21
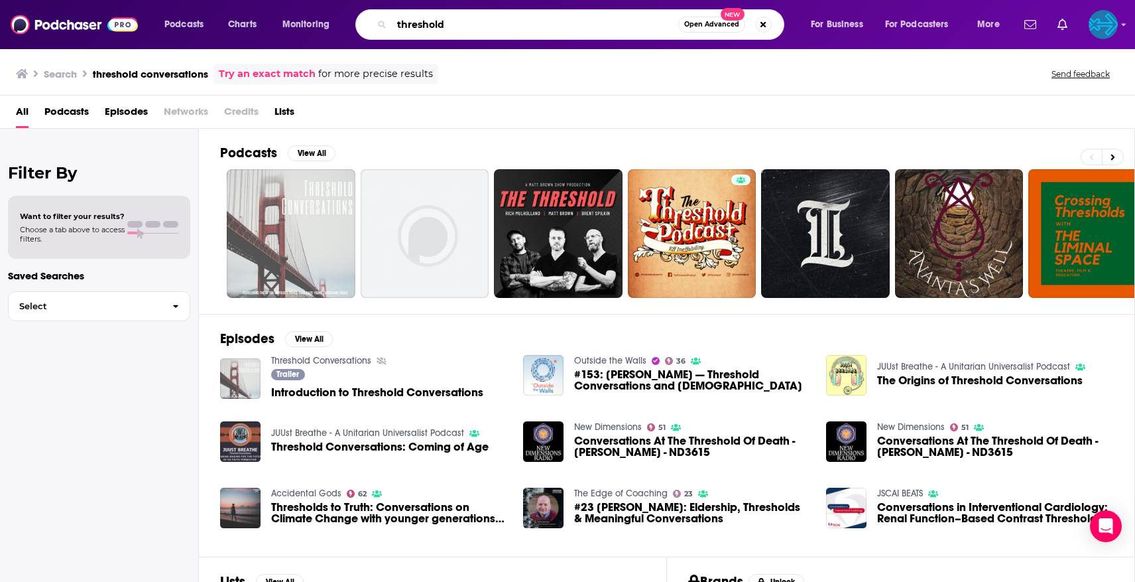
type input "threshold"
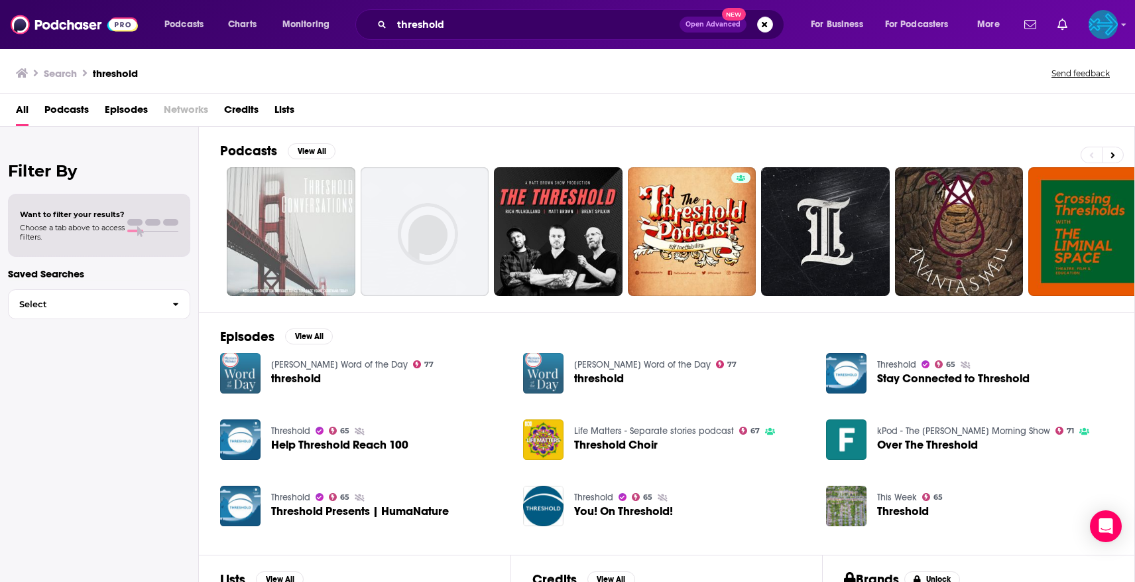
click at [84, 109] on span "Podcasts" at bounding box center [66, 112] width 44 height 27
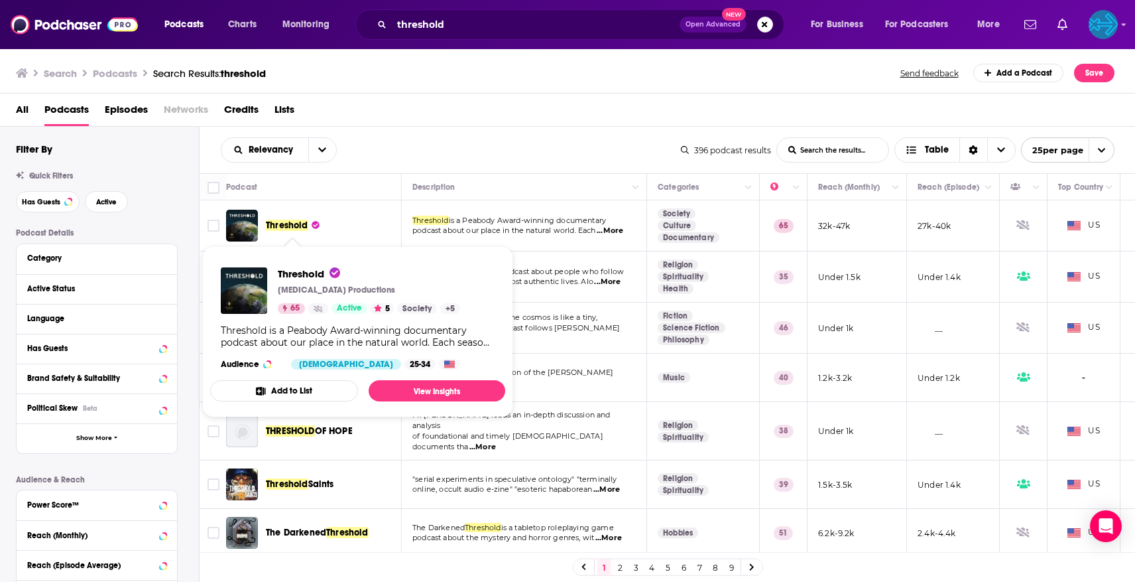
click at [298, 230] on span "Threshold" at bounding box center [287, 224] width 42 height 11
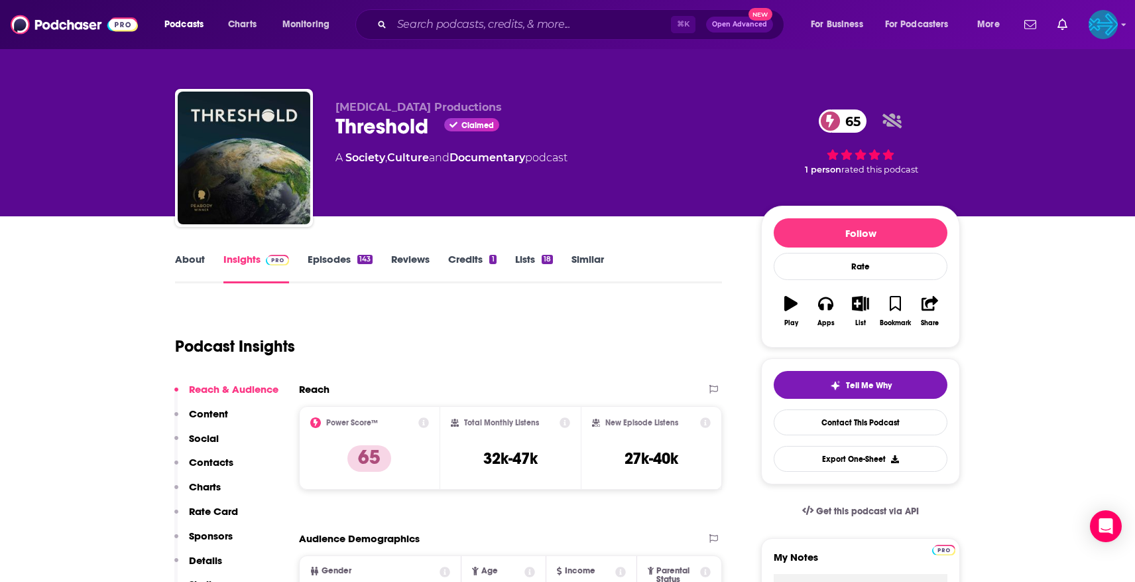
click at [322, 257] on link "Episodes 143" at bounding box center [340, 268] width 65 height 31
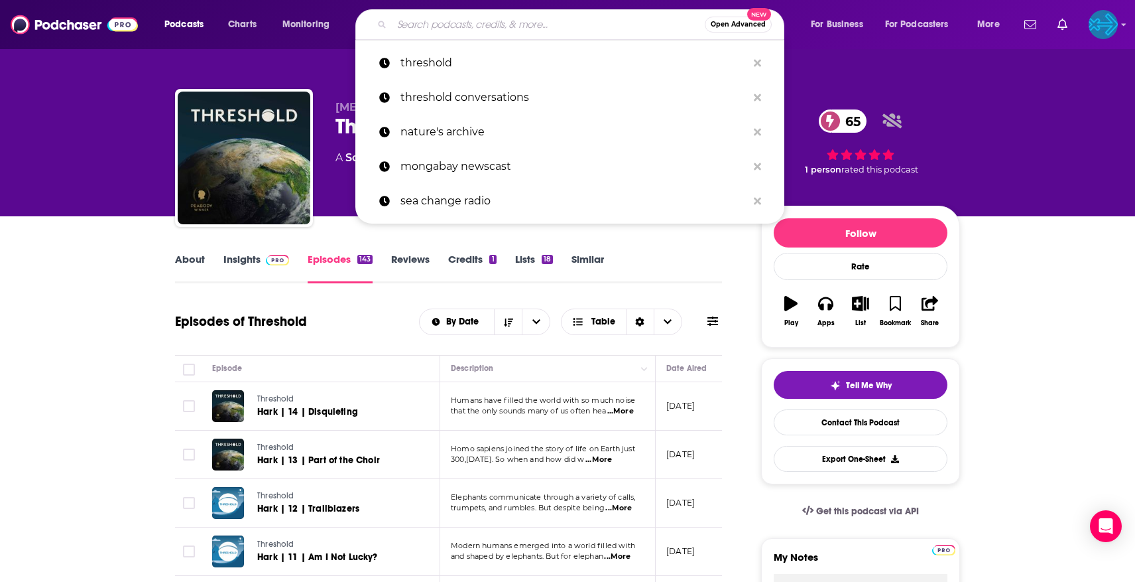
click at [399, 27] on input "Search podcasts, credits, & more..." at bounding box center [548, 24] width 313 height 21
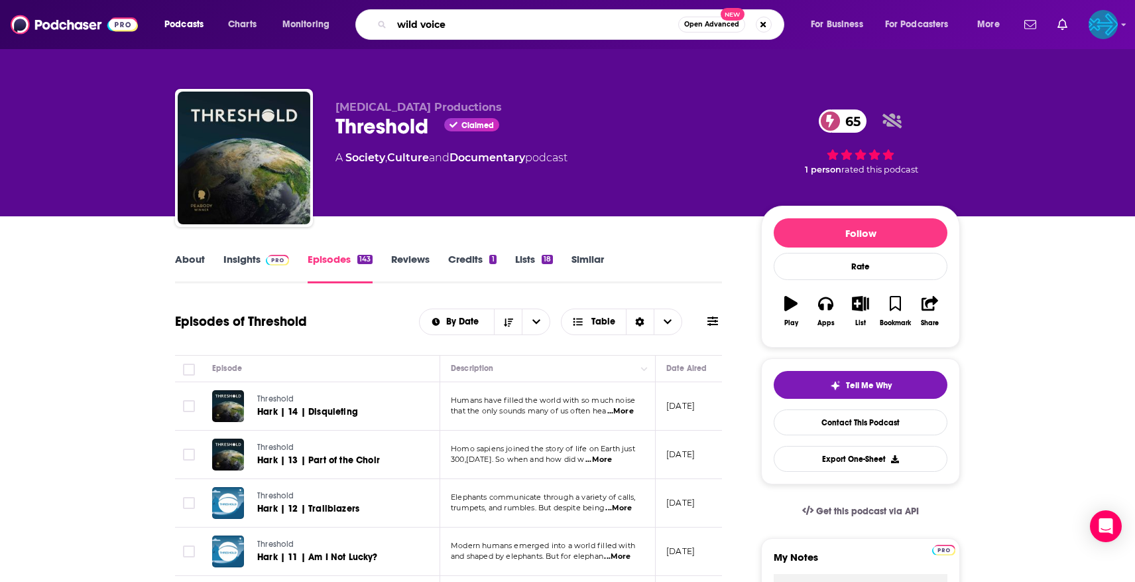
type input "wild voices"
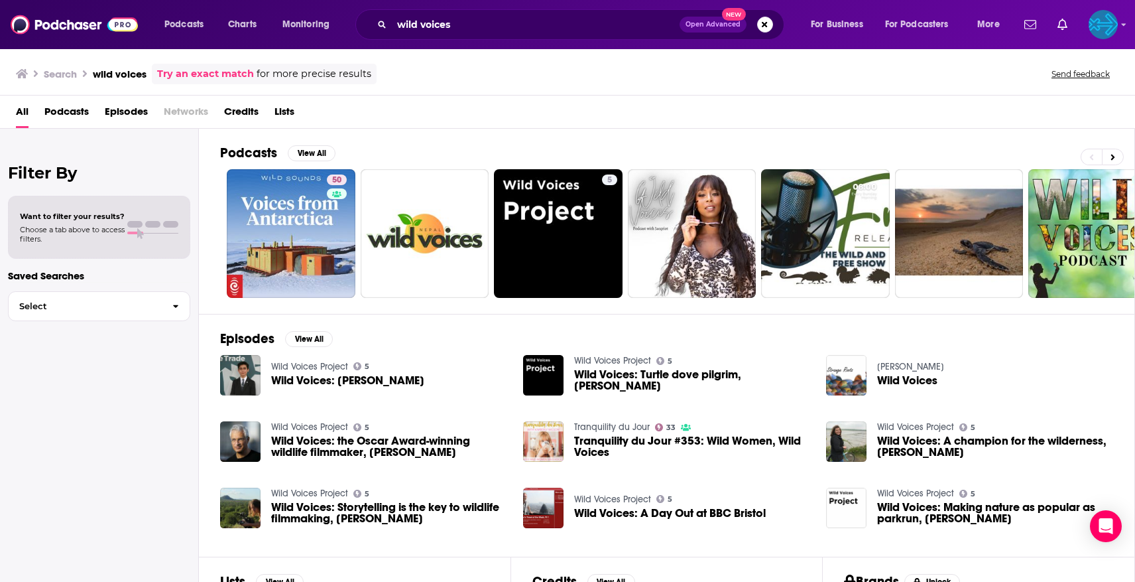
click at [88, 110] on span "Podcasts" at bounding box center [66, 114] width 44 height 27
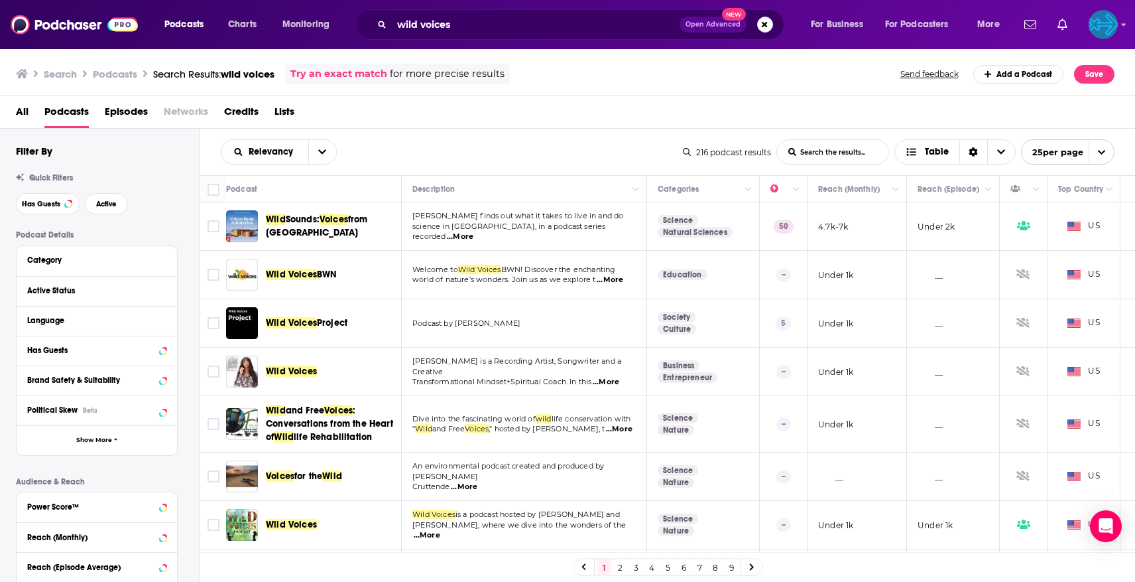
click at [317, 318] on span "Project" at bounding box center [332, 322] width 31 height 11
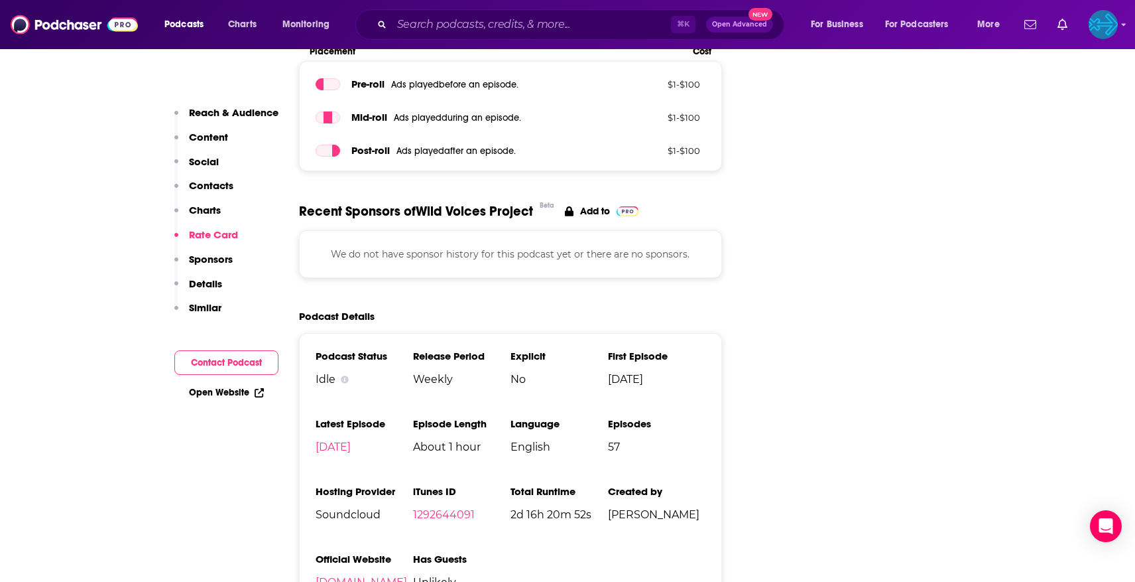
scroll to position [1684, 0]
click at [418, 29] on input "Search podcasts, credits, & more..." at bounding box center [531, 24] width 279 height 21
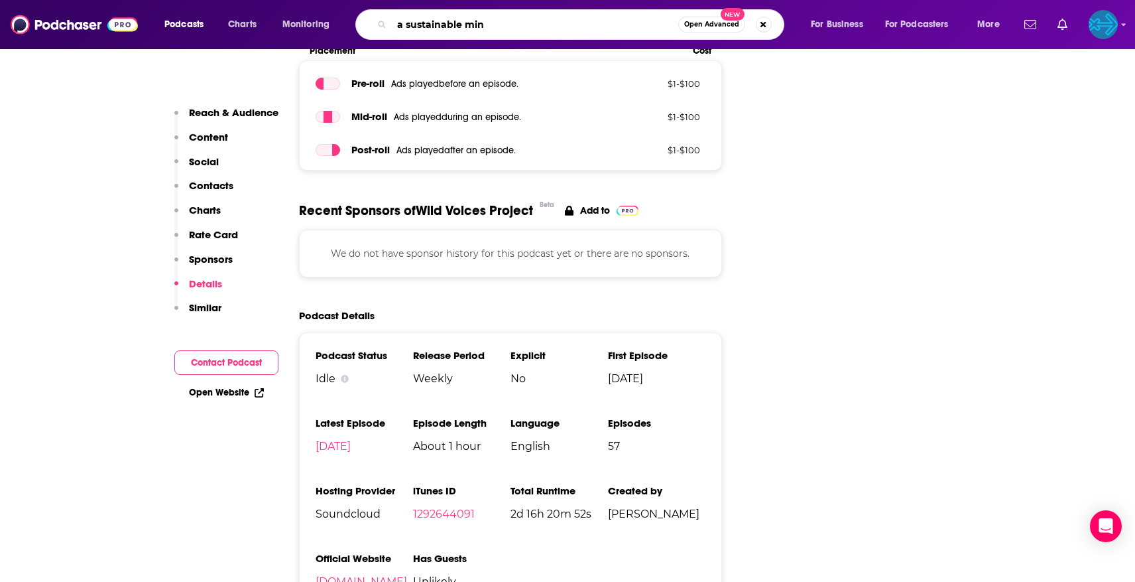
type input "a sustainable mind"
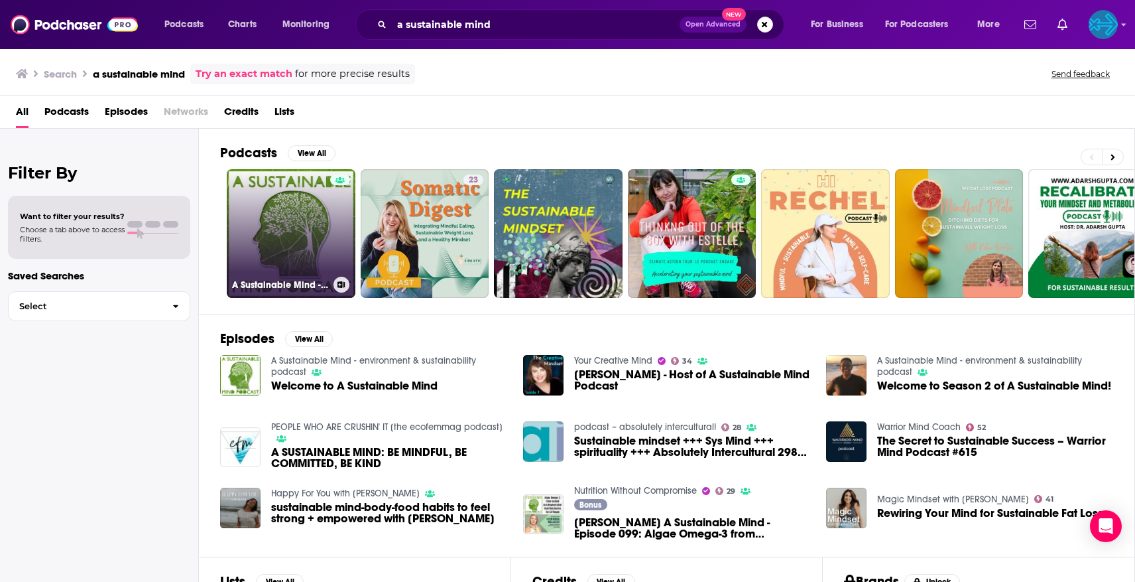
click at [280, 242] on link "A Sustainable Mind - environment & sustainability podcast" at bounding box center [291, 233] width 129 height 129
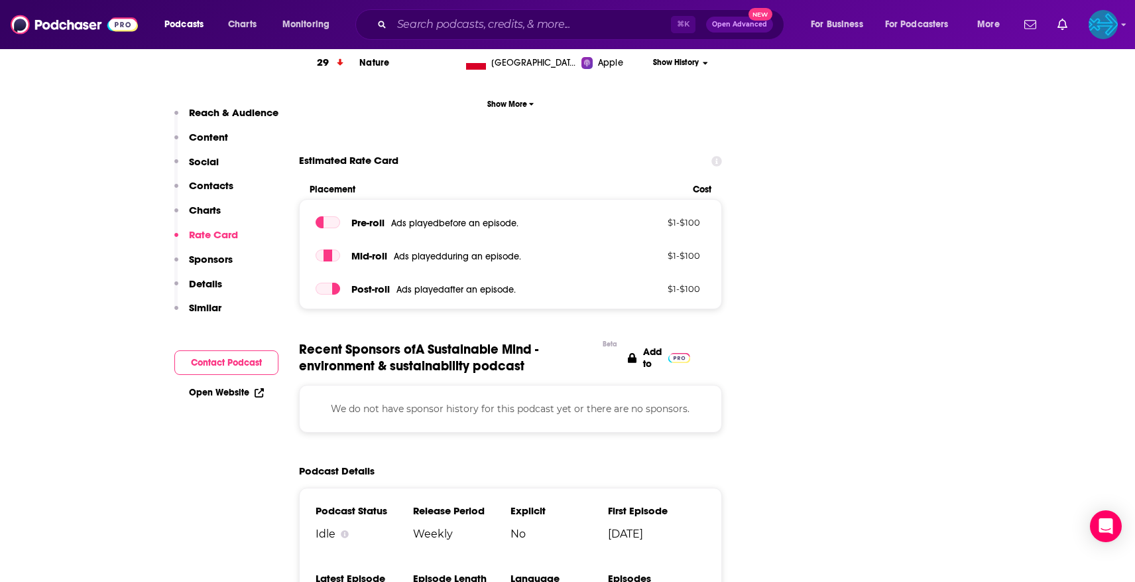
scroll to position [2021, 0]
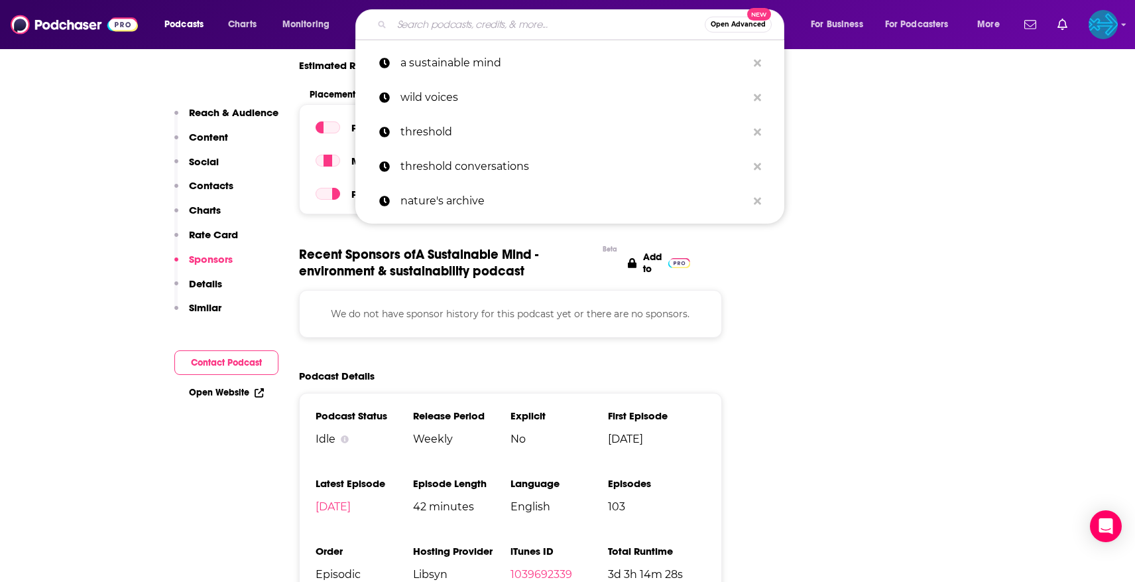
click at [453, 28] on input "Search podcasts, credits, & more..." at bounding box center [548, 24] width 313 height 21
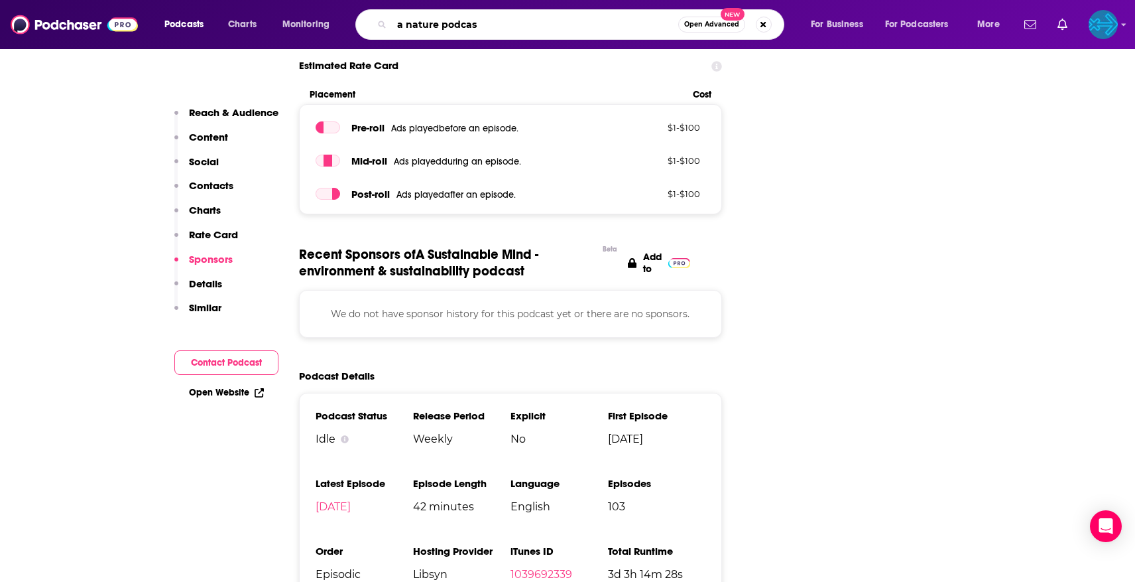
type input "a nature podcast"
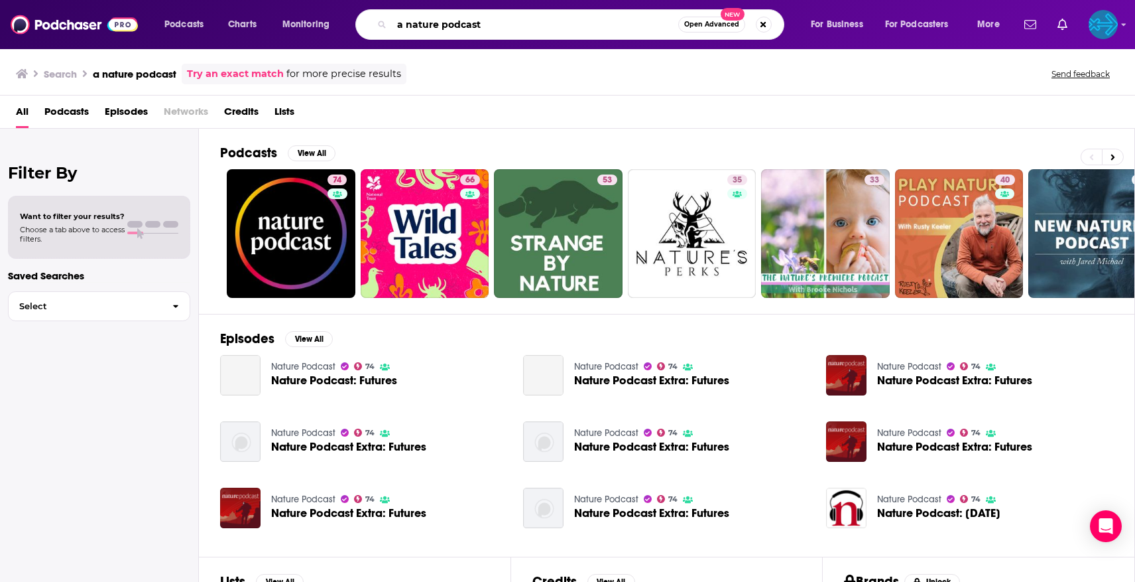
drag, startPoint x: 404, startPoint y: 25, endPoint x: 343, endPoint y: 25, distance: 61.7
click at [343, 25] on div "Podcasts Charts Monitoring a nature podcast Open Advanced New For Business For …" at bounding box center [583, 24] width 857 height 31
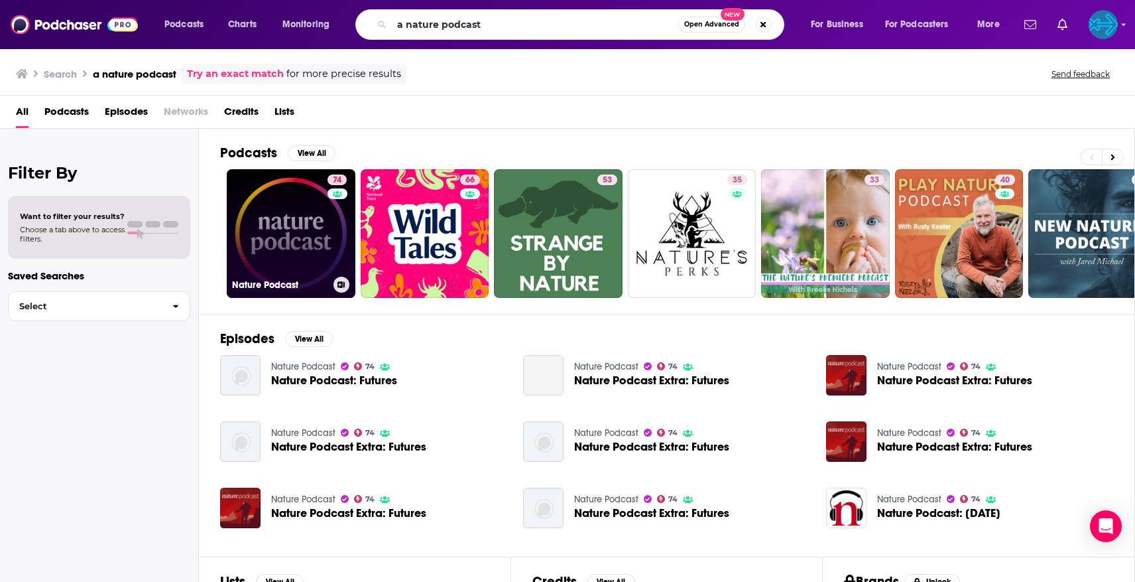
click at [275, 225] on link "74 Nature Podcast" at bounding box center [291, 233] width 129 height 129
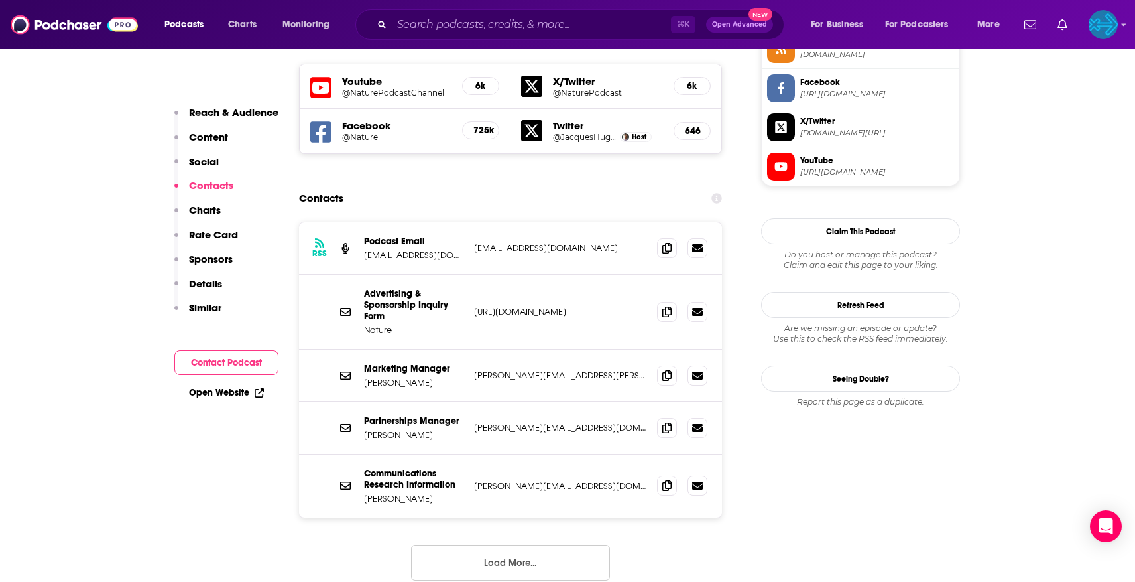
scroll to position [1272, 0]
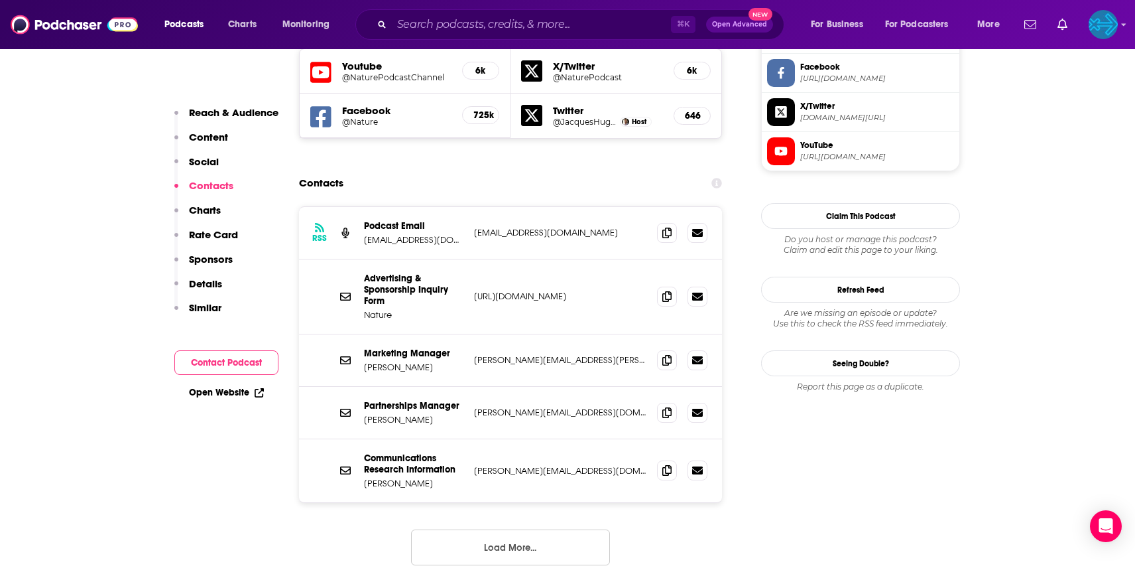
click at [497, 529] on button "Load More..." at bounding box center [510, 547] width 199 height 36
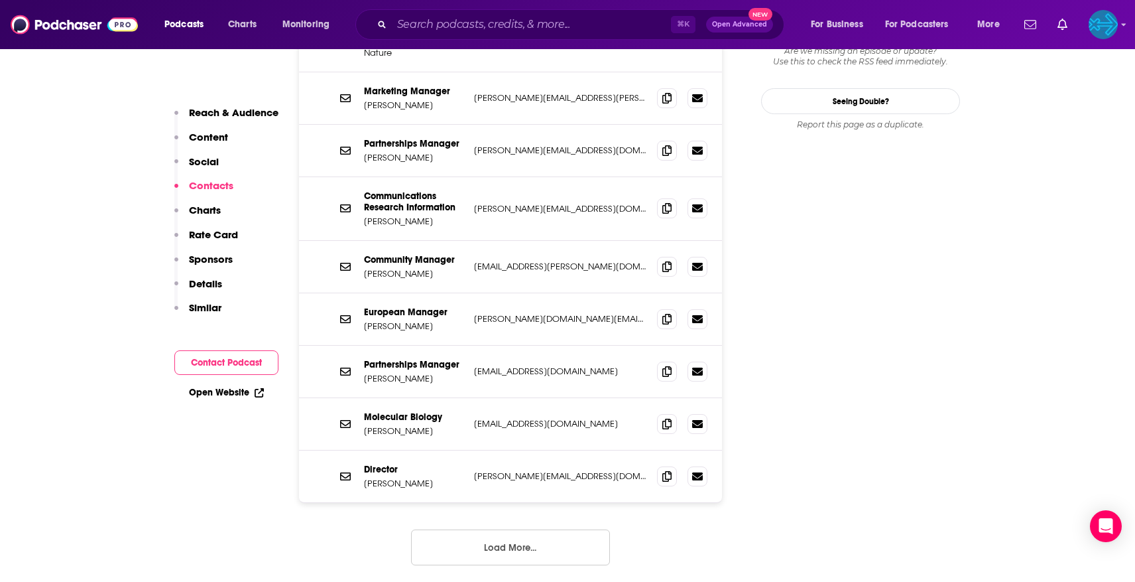
scroll to position [1555, 0]
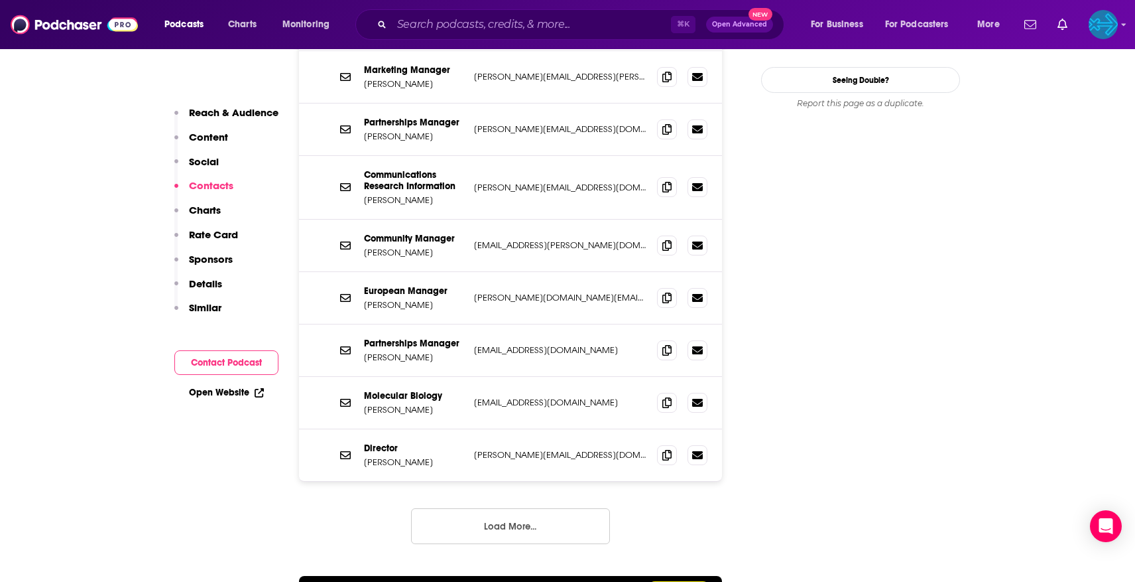
click at [503, 508] on button "Load More..." at bounding box center [510, 526] width 199 height 36
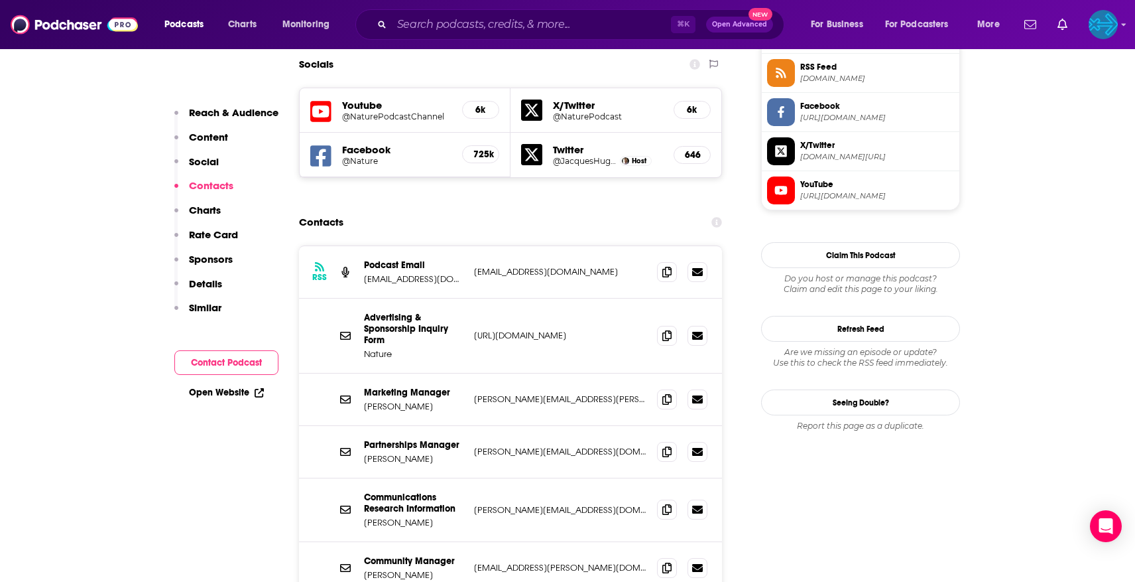
scroll to position [1224, 0]
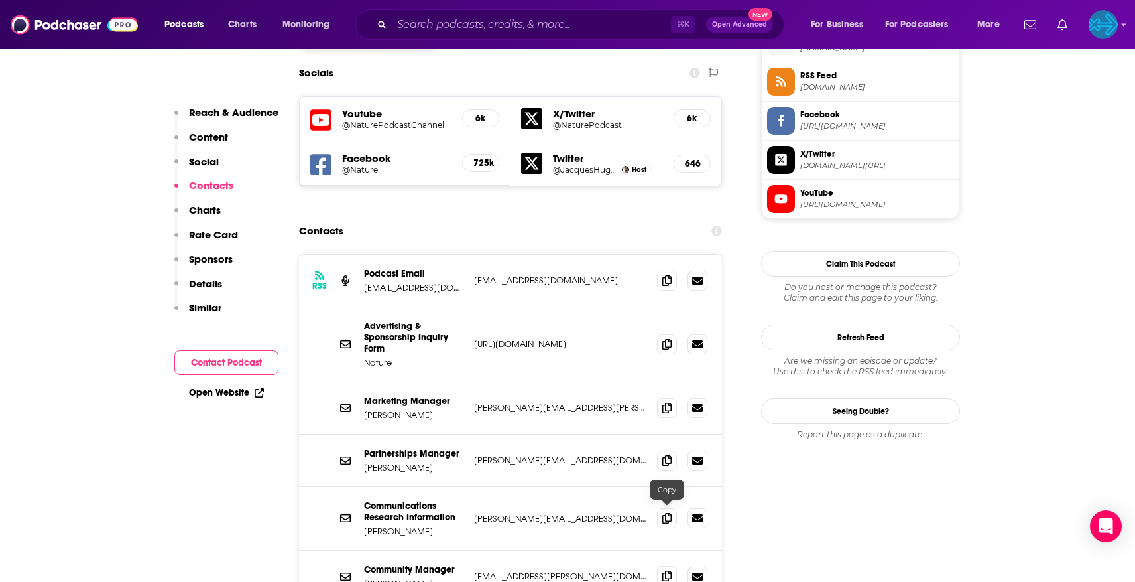
click at [669, 570] on icon at bounding box center [666, 575] width 9 height 11
click at [1108, 13] on img "Logged in as backbonemedia" at bounding box center [1103, 24] width 29 height 29
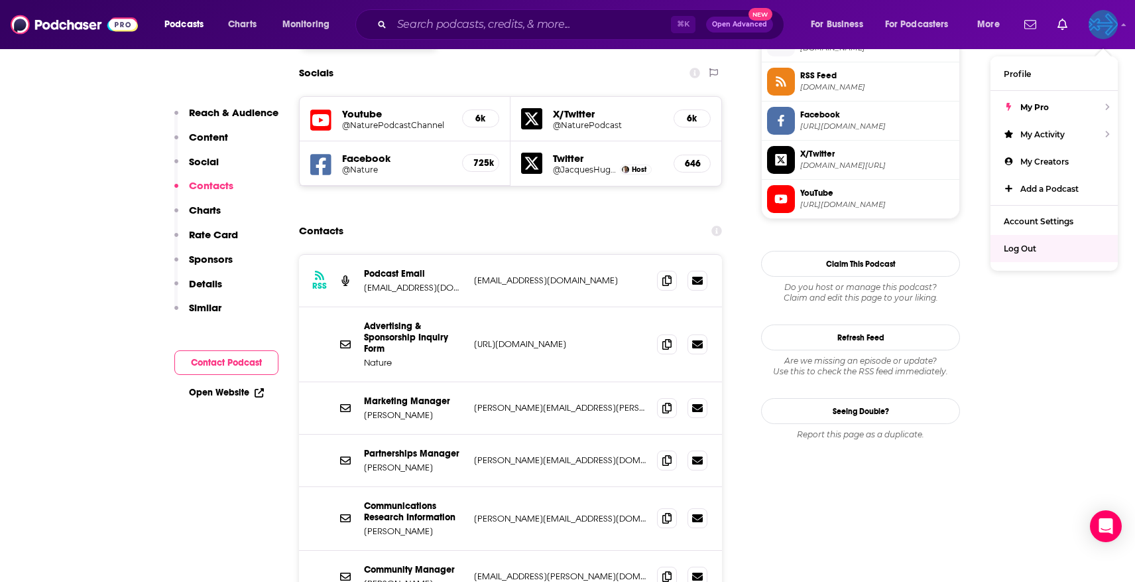
click at [1040, 237] on div "Log Out" at bounding box center [1054, 248] width 127 height 27
